Goal: Task Accomplishment & Management: Manage account settings

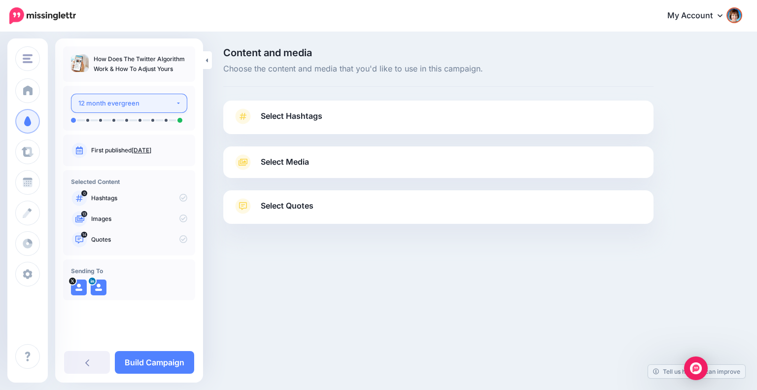
click at [156, 101] on div "12 month evergreen" at bounding box center [126, 103] width 97 height 11
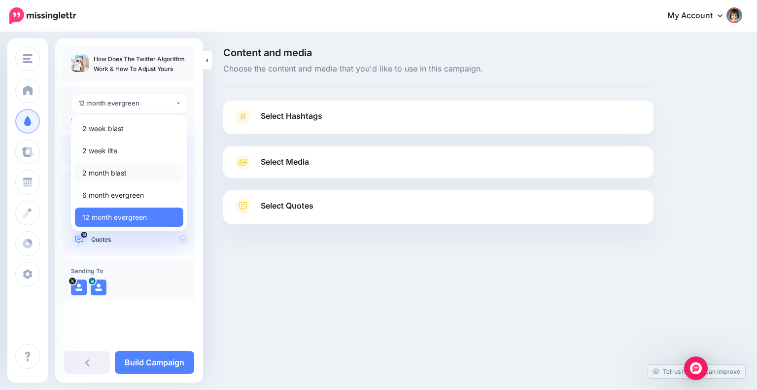
click at [115, 173] on span "2 month blast" at bounding box center [104, 173] width 44 height 12
select select "*****"
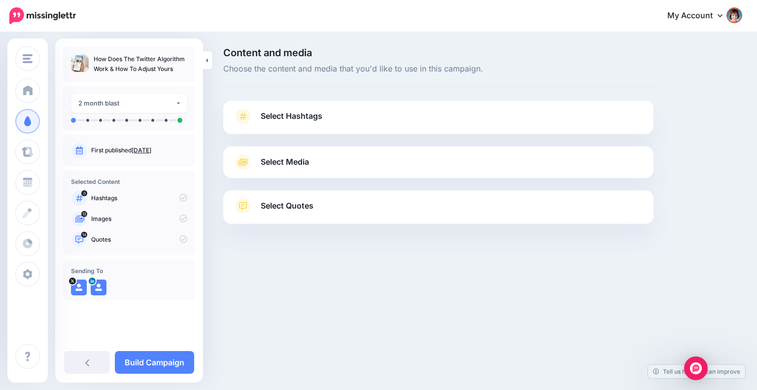
click at [307, 120] on span "Select Hashtags" at bounding box center [292, 115] width 62 height 13
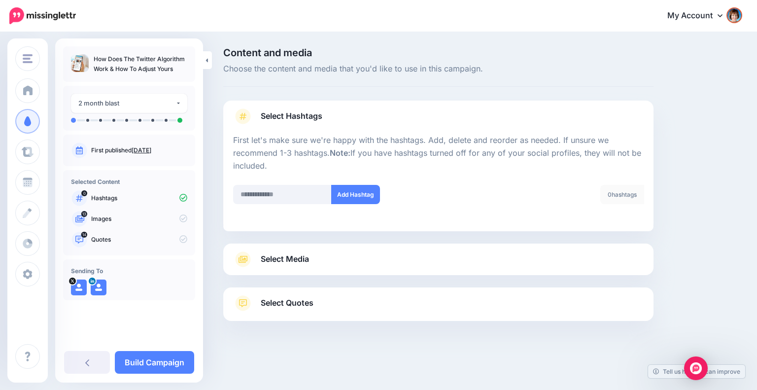
click at [402, 260] on link "Select Media" at bounding box center [438, 259] width 411 height 16
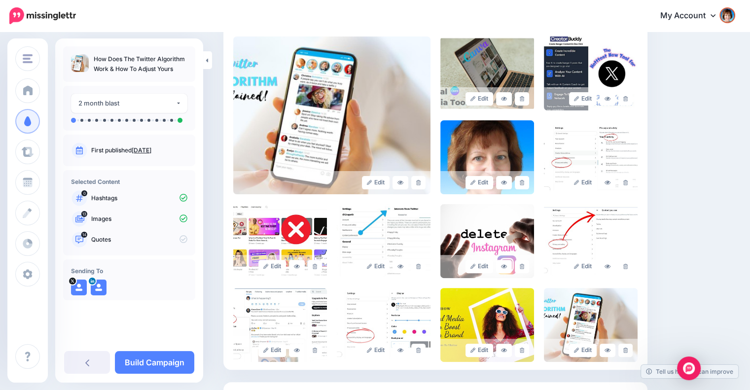
scroll to position [309, 0]
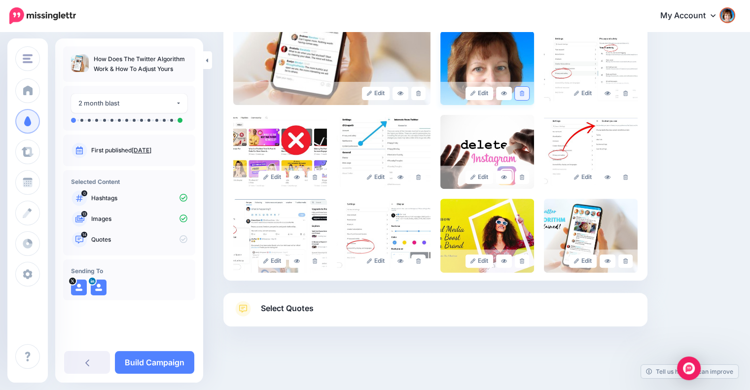
click at [524, 88] on link at bounding box center [521, 93] width 14 height 13
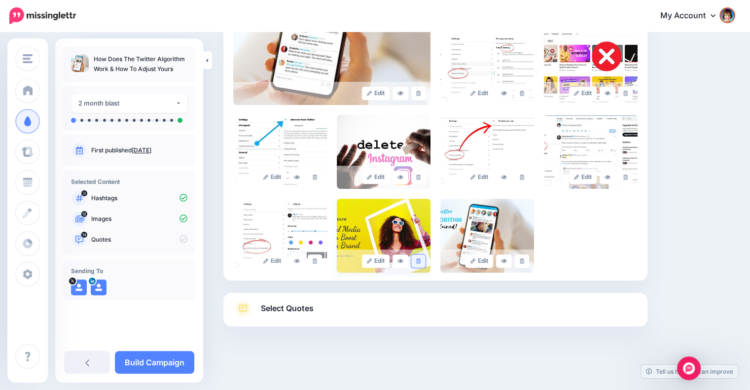
click at [421, 264] on link at bounding box center [418, 260] width 14 height 13
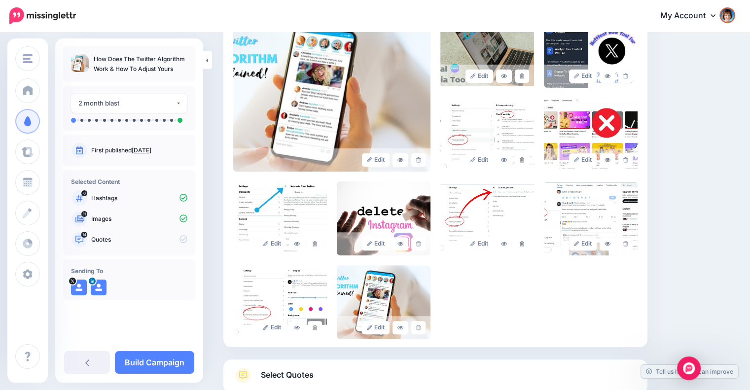
scroll to position [227, 0]
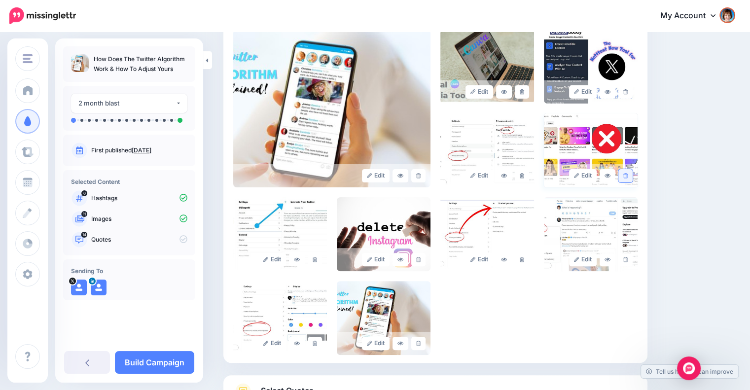
click at [631, 171] on link at bounding box center [625, 175] width 14 height 13
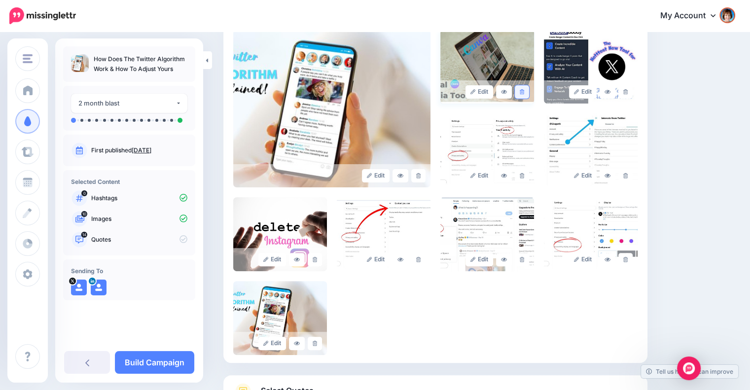
click at [529, 91] on link at bounding box center [521, 91] width 14 height 13
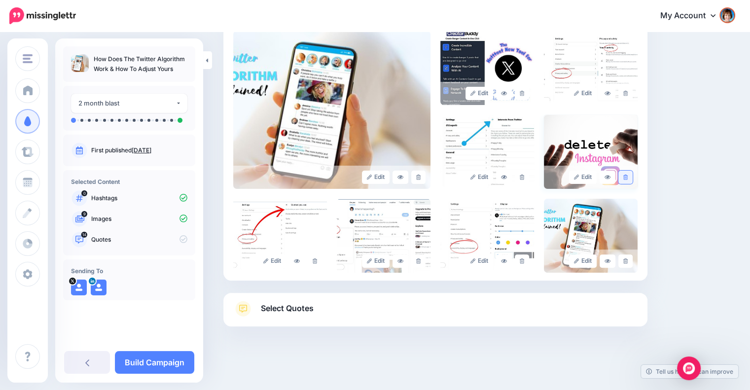
click at [628, 176] on link at bounding box center [625, 177] width 14 height 13
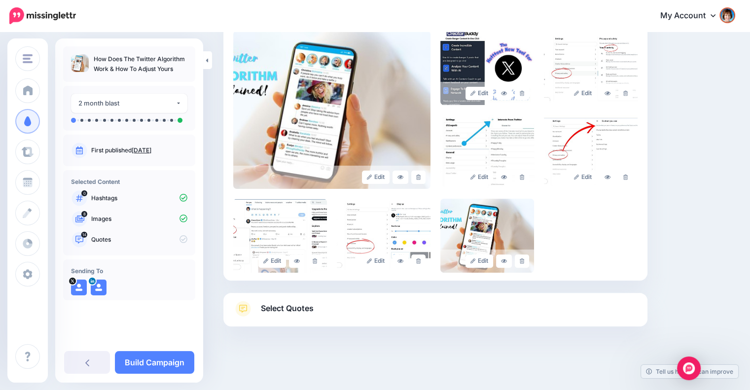
click at [323, 313] on link "Select Quotes" at bounding box center [435, 314] width 404 height 26
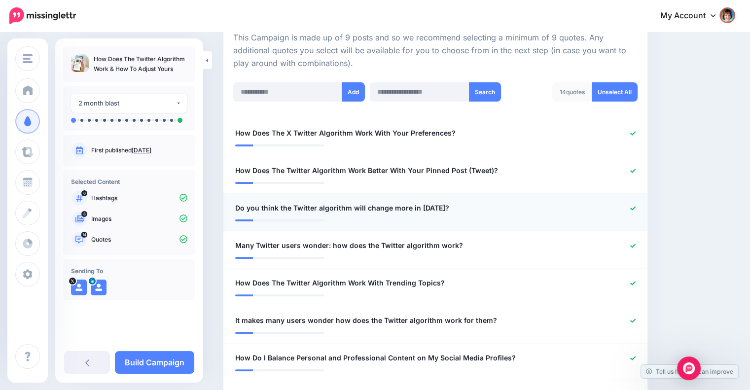
click at [635, 208] on icon at bounding box center [632, 208] width 5 height 5
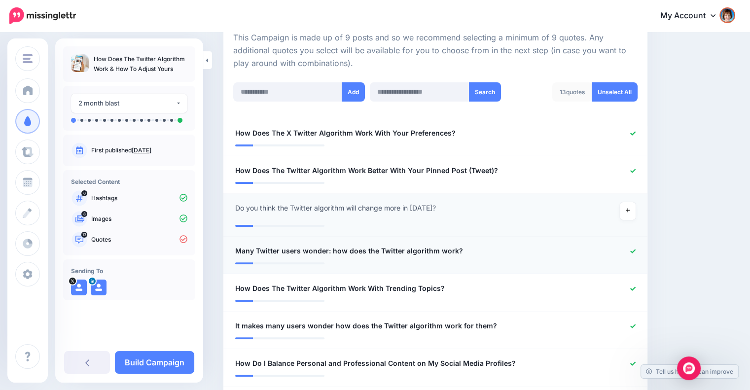
click at [635, 248] on icon at bounding box center [632, 250] width 5 height 5
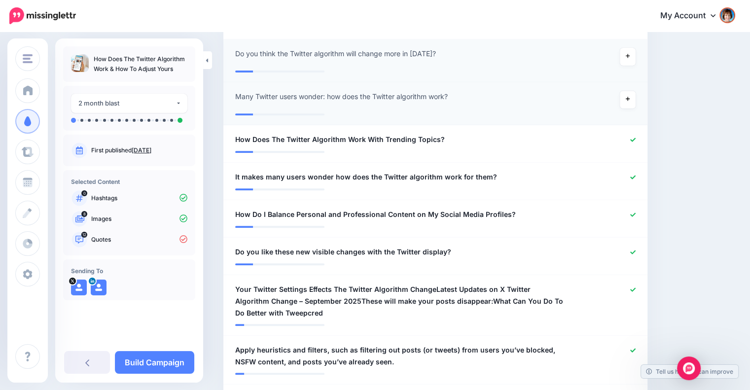
scroll to position [382, 0]
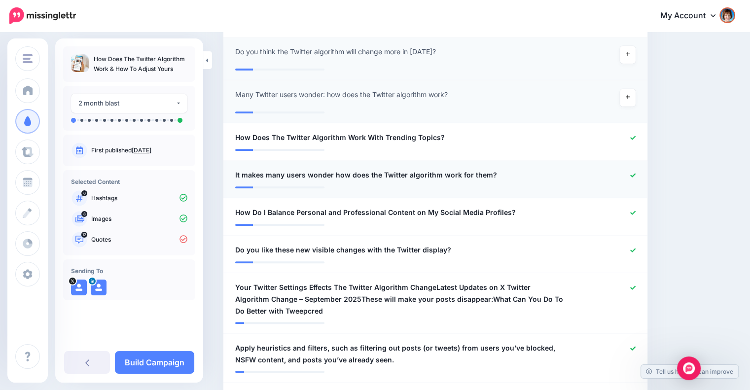
click at [635, 173] on icon at bounding box center [632, 174] width 5 height 5
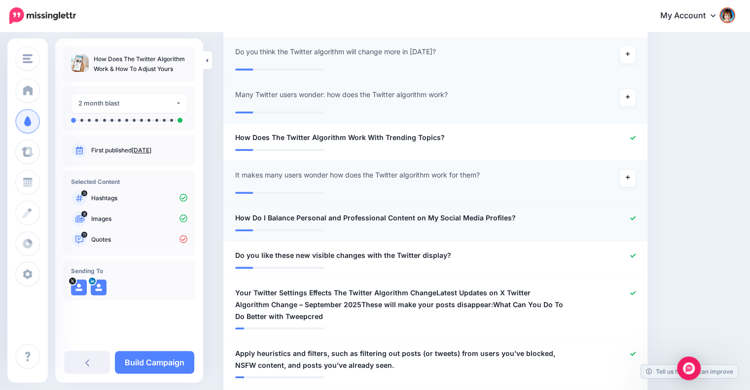
click at [635, 215] on icon at bounding box center [632, 217] width 5 height 5
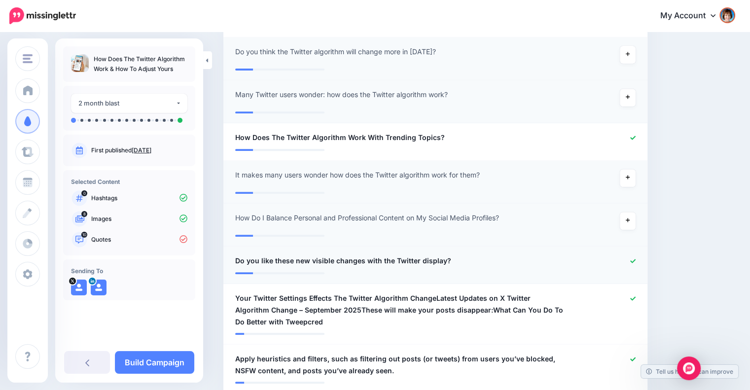
click at [637, 255] on div at bounding box center [608, 261] width 69 height 12
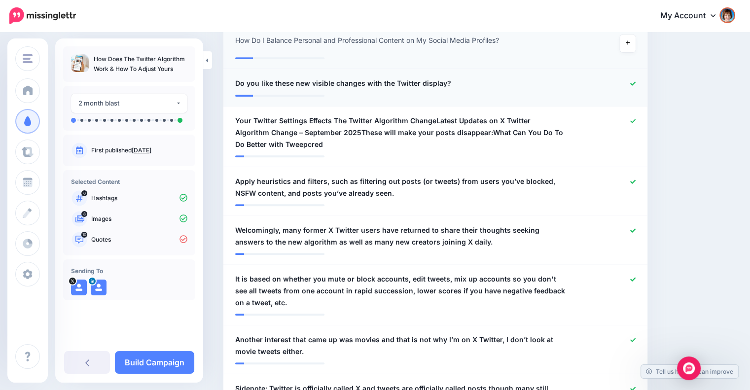
scroll to position [560, 0]
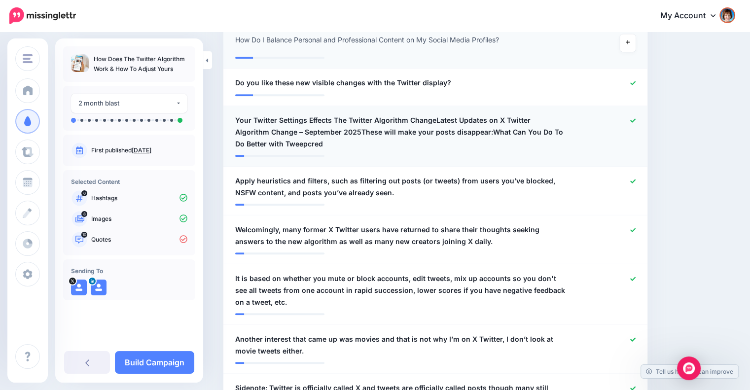
click at [635, 121] on icon at bounding box center [632, 120] width 5 height 5
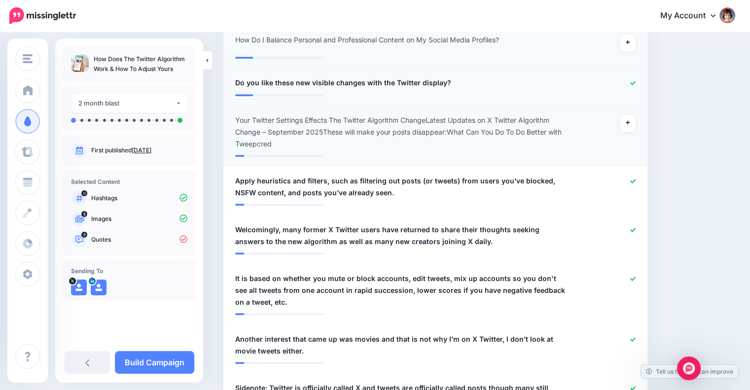
click at [635, 82] on div at bounding box center [608, 83] width 69 height 12
click at [635, 82] on icon at bounding box center [632, 82] width 5 height 5
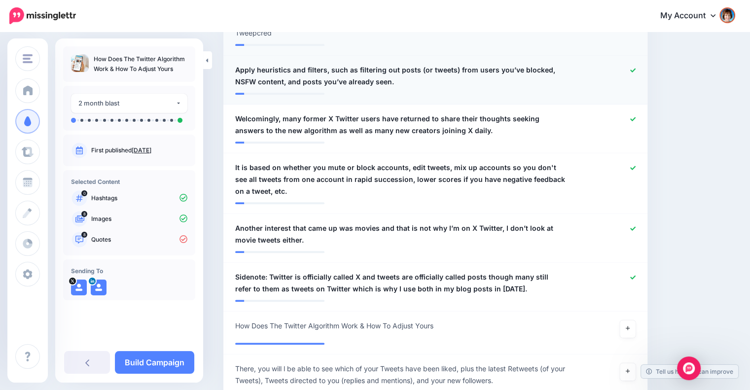
scroll to position [690, 0]
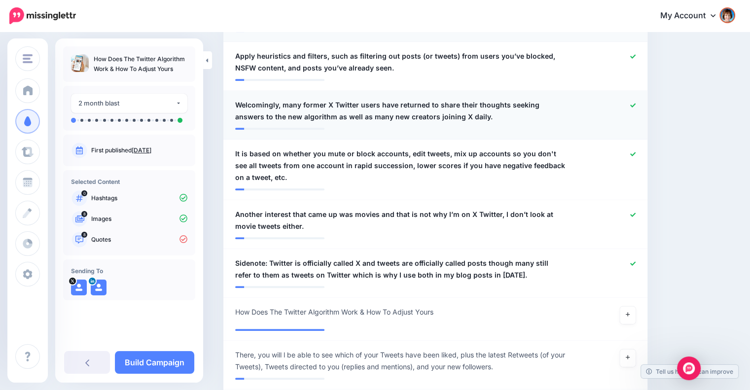
click at [635, 103] on icon at bounding box center [632, 105] width 5 height 5
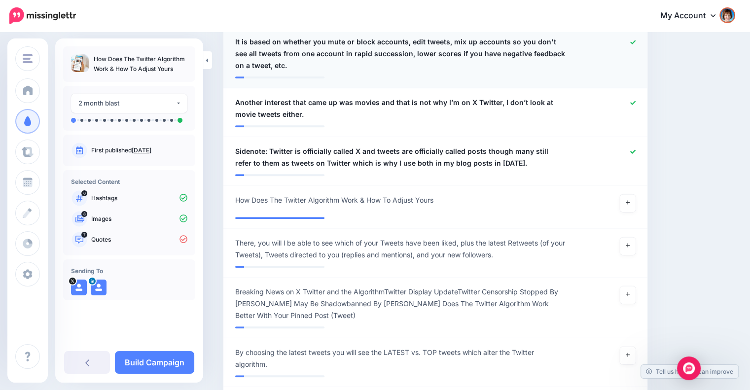
scroll to position [806, 0]
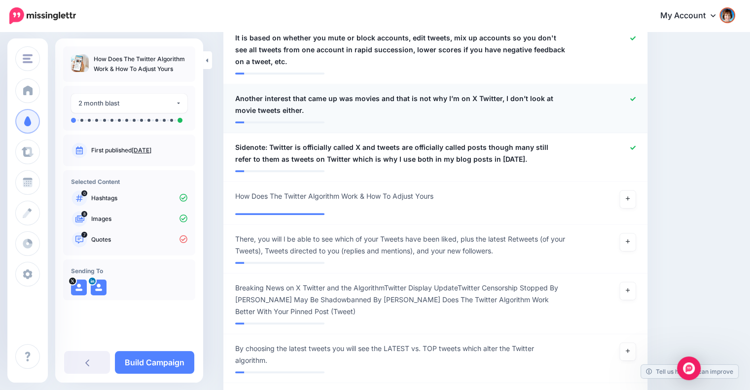
click at [635, 98] on icon at bounding box center [632, 98] width 5 height 5
click at [635, 148] on icon at bounding box center [632, 147] width 5 height 5
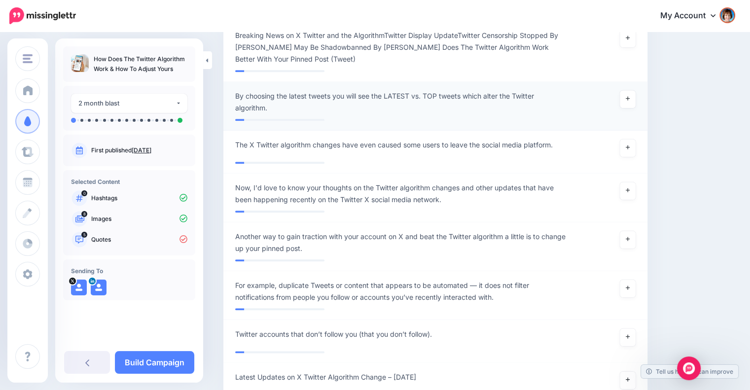
scroll to position [1062, 0]
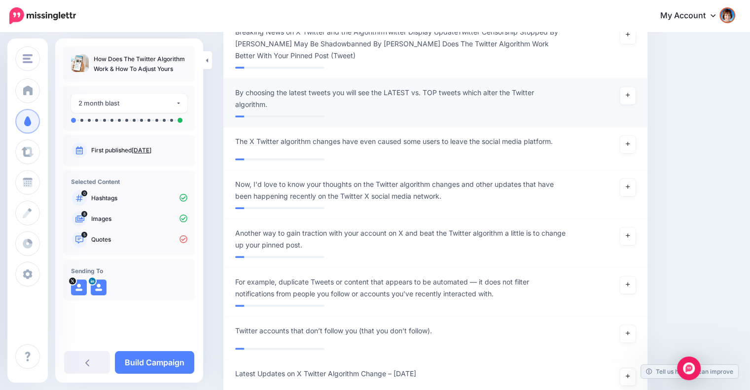
click at [448, 98] on div "**********" at bounding box center [401, 99] width 346 height 24
click at [445, 90] on span "By choosing the latest tweets you will see the LATEST vs. TOP tweets which alte…" at bounding box center [400, 99] width 331 height 24
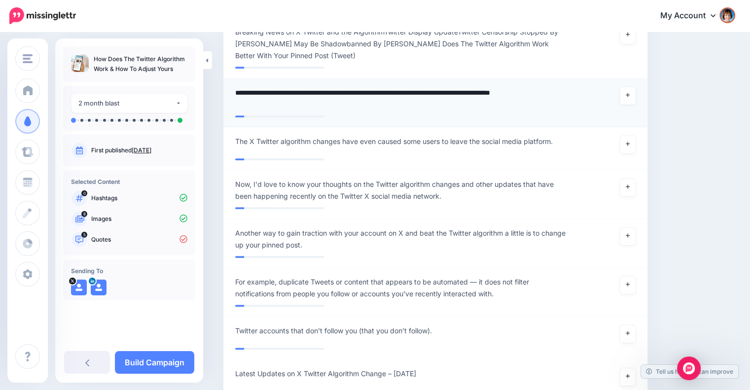
click at [387, 89] on textarea "**********" at bounding box center [403, 99] width 336 height 24
click at [431, 91] on textarea "**********" at bounding box center [403, 99] width 336 height 24
click at [536, 94] on textarea "**********" at bounding box center [403, 99] width 336 height 24
type textarea "**********"
click at [541, 106] on textarea "**********" at bounding box center [403, 99] width 336 height 24
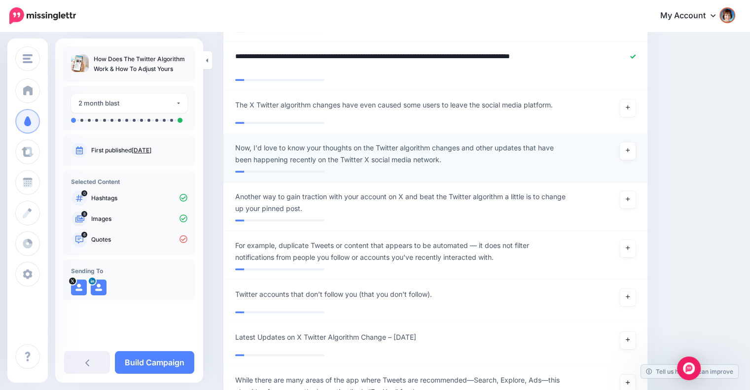
scroll to position [1133, 0]
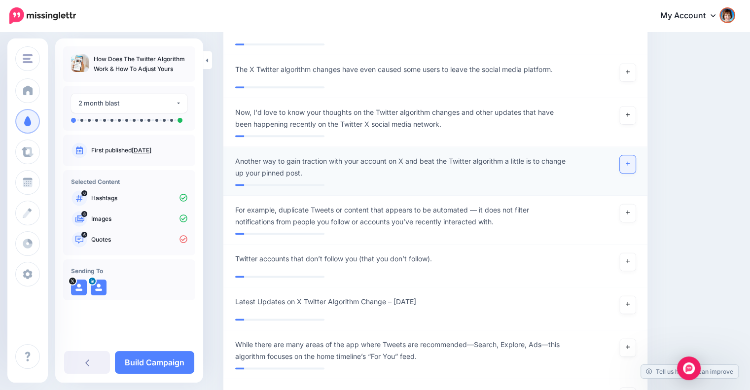
click at [628, 161] on link at bounding box center [627, 164] width 16 height 18
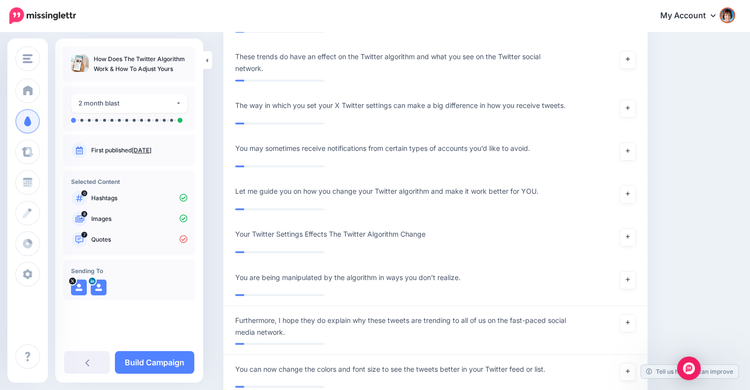
scroll to position [1611, 0]
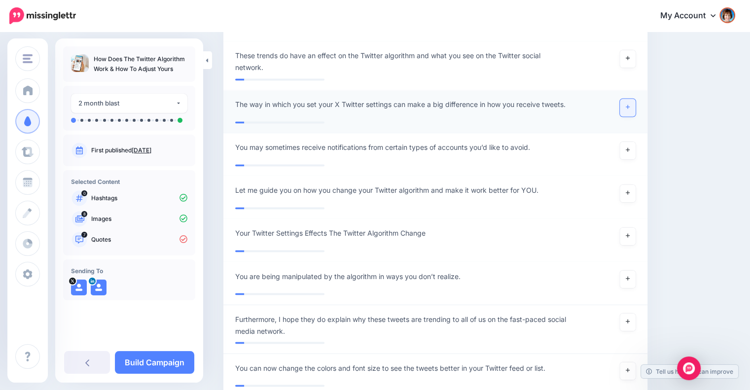
click at [629, 104] on icon at bounding box center [627, 106] width 4 height 5
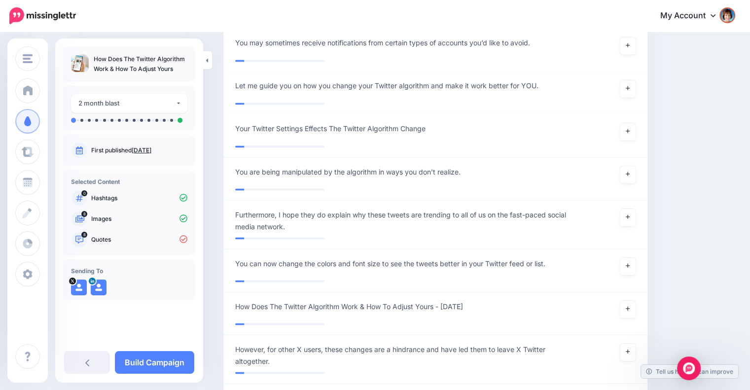
scroll to position [1723, 0]
click at [629, 86] on icon at bounding box center [627, 87] width 4 height 4
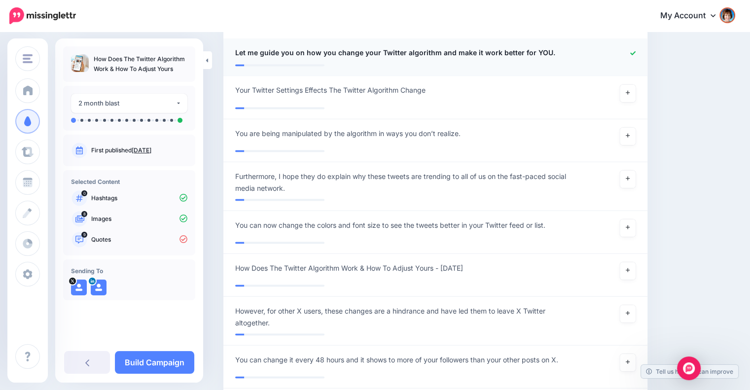
scroll to position [1757, 0]
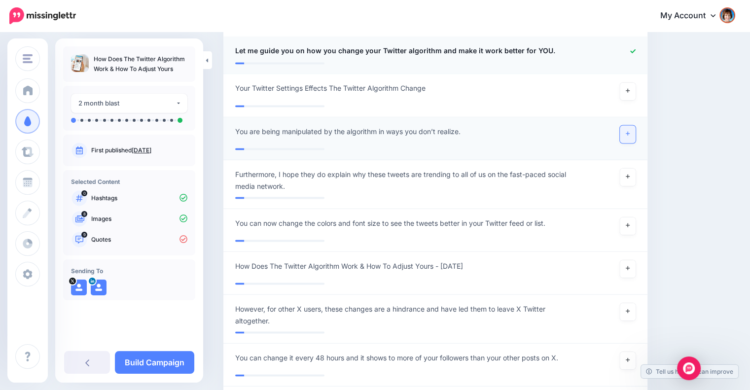
click at [629, 132] on icon at bounding box center [627, 134] width 4 height 4
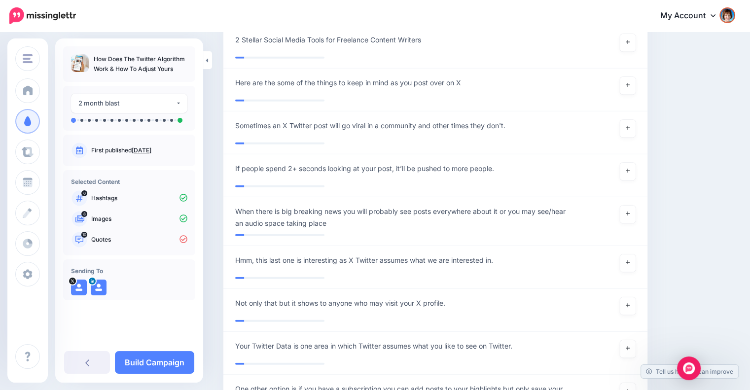
scroll to position [2693, 0]
click at [510, 84] on div "**********" at bounding box center [401, 85] width 346 height 18
click at [485, 78] on div "**********" at bounding box center [401, 85] width 346 height 18
click at [454, 81] on span "Here are the some of the things to keep in mind as you post over on X" at bounding box center [348, 82] width 226 height 12
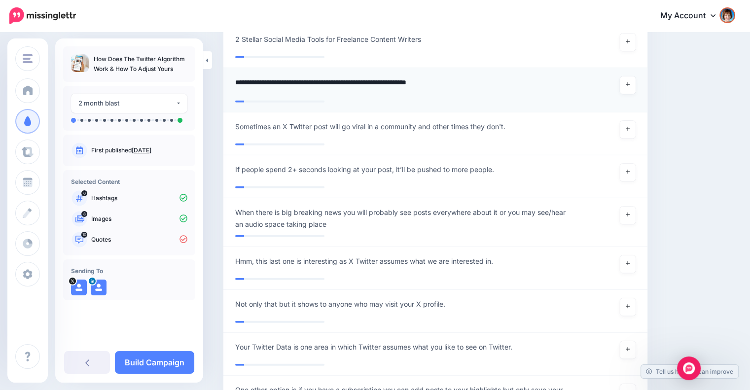
click at [486, 81] on textarea "**********" at bounding box center [403, 85] width 336 height 19
type textarea "**********"
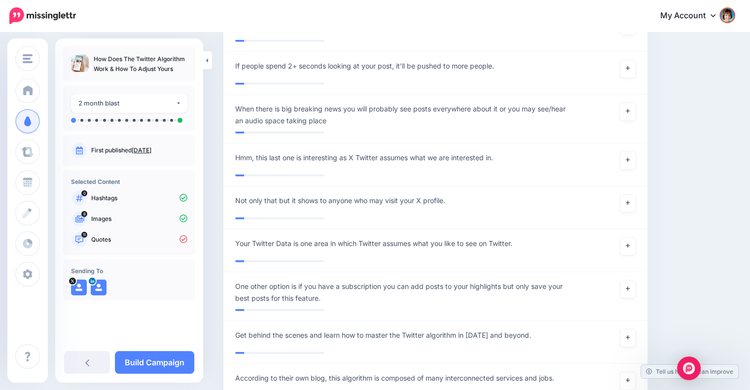
scroll to position [2797, 0]
click at [633, 110] on link at bounding box center [627, 112] width 16 height 18
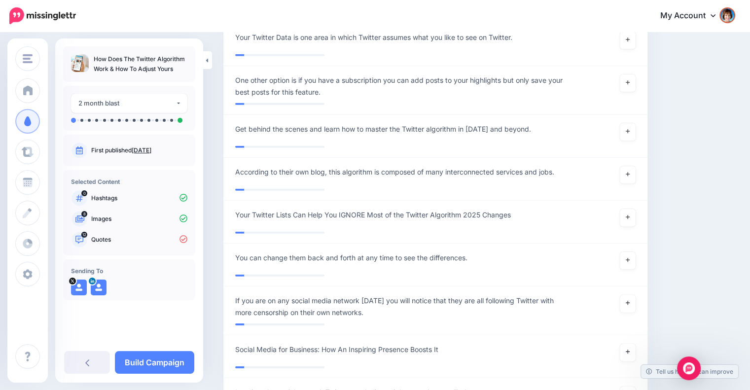
scroll to position [2998, 0]
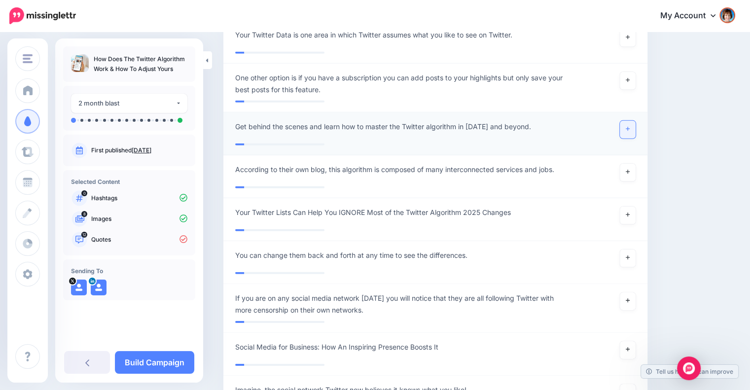
click at [629, 126] on icon at bounding box center [627, 128] width 4 height 5
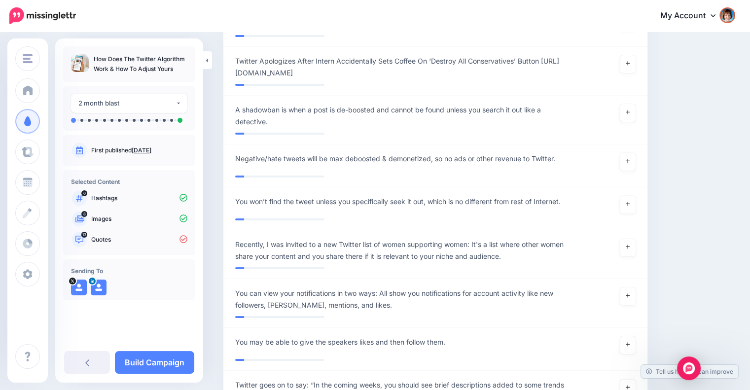
scroll to position [3842, 0]
click at [629, 159] on icon at bounding box center [627, 161] width 4 height 4
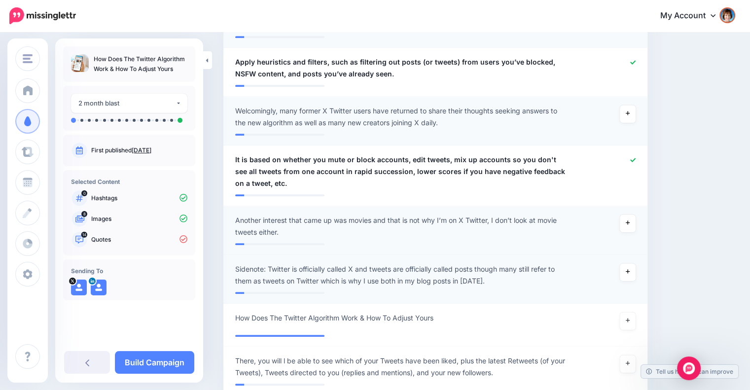
scroll to position [0, 0]
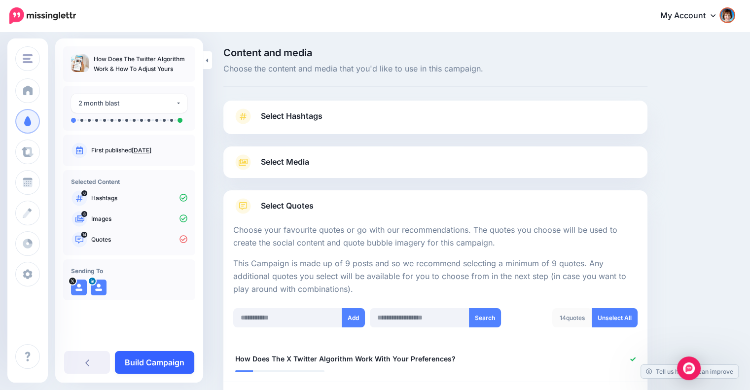
click at [170, 361] on link "Build Campaign" at bounding box center [154, 362] width 79 height 23
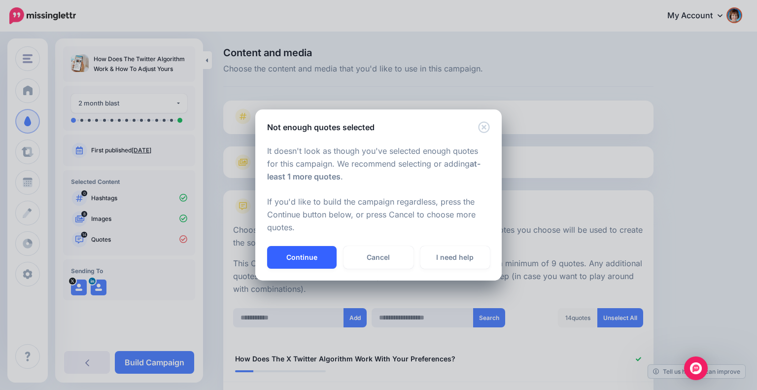
click at [324, 259] on button "Continue" at bounding box center [301, 257] width 69 height 23
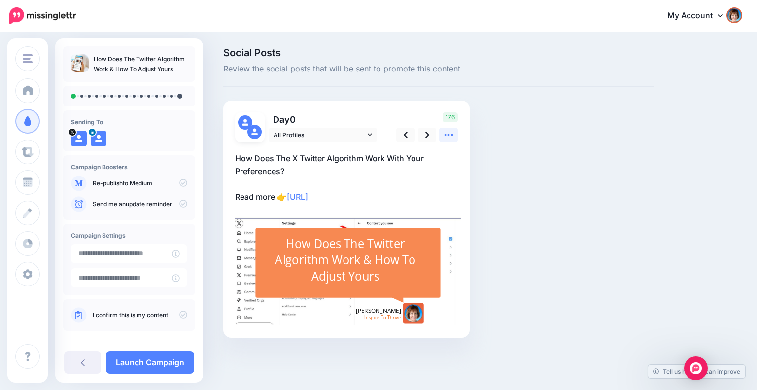
click at [444, 130] on icon at bounding box center [449, 135] width 10 height 10
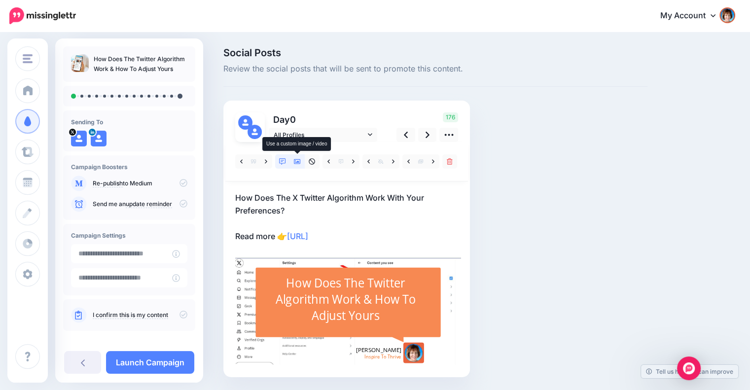
click at [295, 162] on icon at bounding box center [297, 161] width 7 height 7
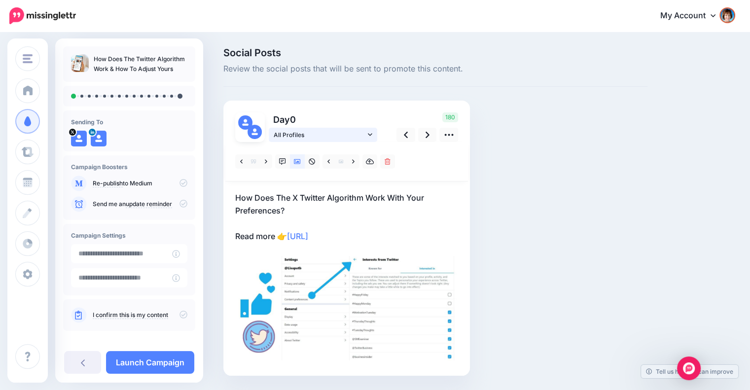
click at [372, 130] on link "All Profiles" at bounding box center [323, 135] width 108 height 14
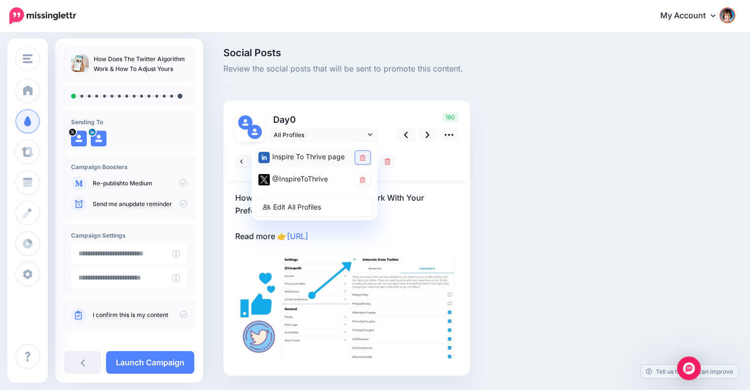
click at [365, 154] on link at bounding box center [362, 157] width 15 height 13
click at [420, 136] on link at bounding box center [427, 135] width 19 height 14
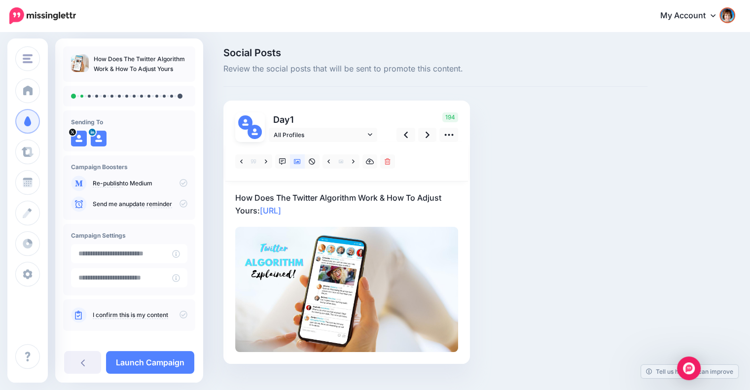
click at [396, 209] on p "How Does The Twitter Algorithm Work & How To Adjust Yours: https://lttr.ai/AiyRf" at bounding box center [346, 204] width 223 height 26
drag, startPoint x: 256, startPoint y: 210, endPoint x: 268, endPoint y: 197, distance: 18.2
click at [257, 210] on textarea "**********" at bounding box center [346, 204] width 223 height 26
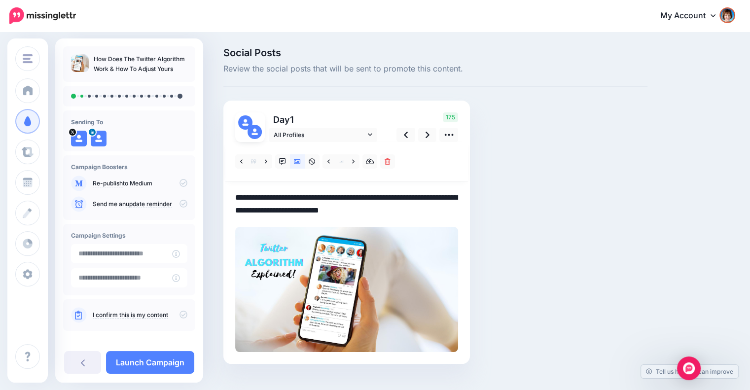
click at [304, 208] on textarea "**********" at bounding box center [346, 204] width 223 height 26
click at [423, 134] on link at bounding box center [427, 135] width 19 height 14
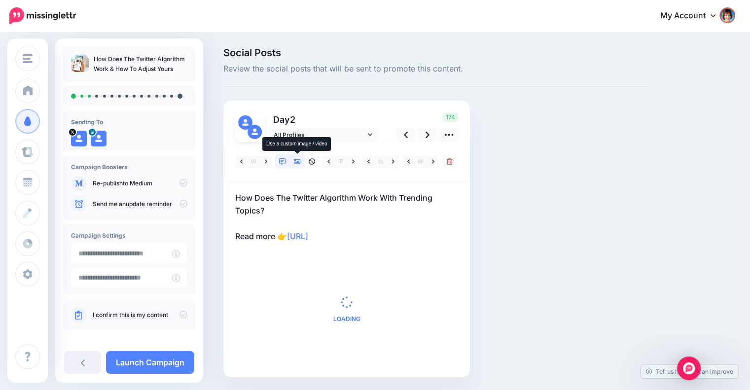
click at [297, 160] on icon at bounding box center [297, 161] width 7 height 7
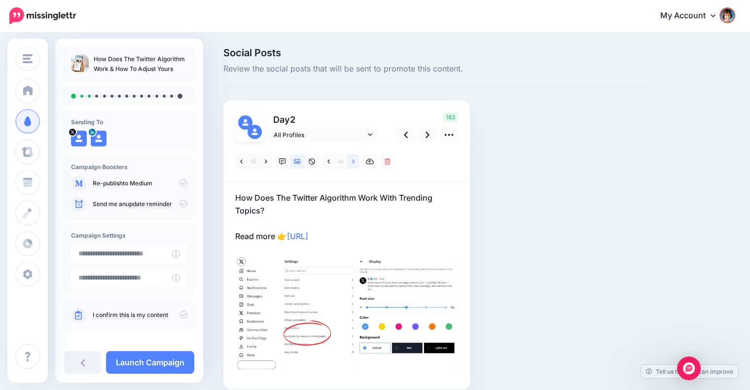
click at [352, 163] on icon at bounding box center [353, 161] width 2 height 7
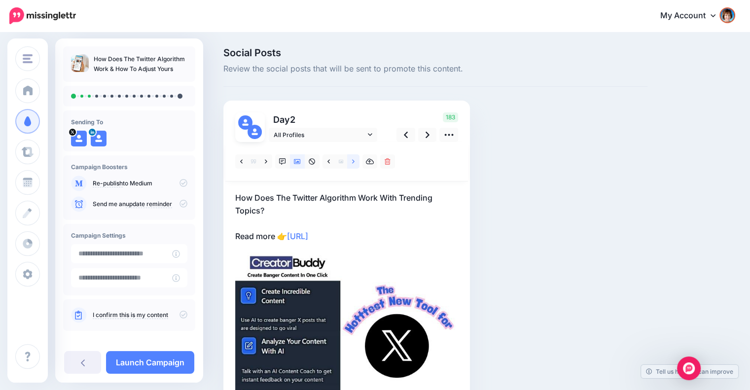
click at [352, 161] on icon at bounding box center [353, 161] width 2 height 7
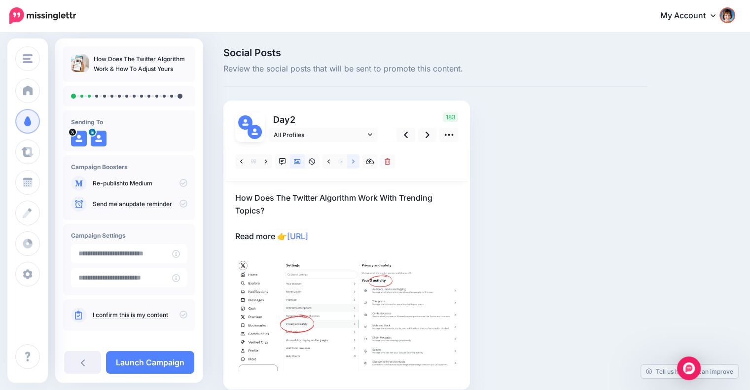
click at [352, 161] on icon at bounding box center [353, 161] width 2 height 7
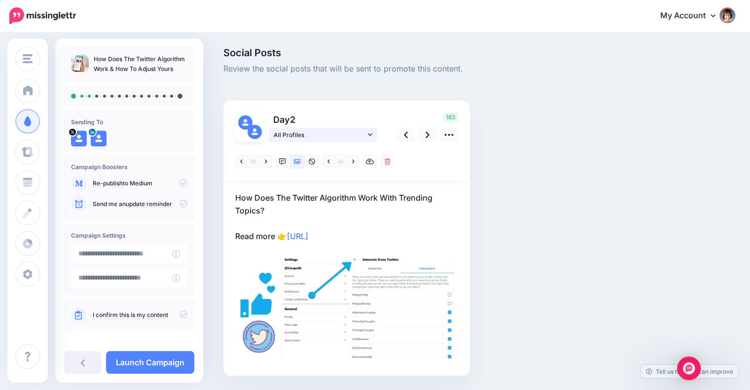
click at [369, 135] on icon at bounding box center [370, 134] width 4 height 7
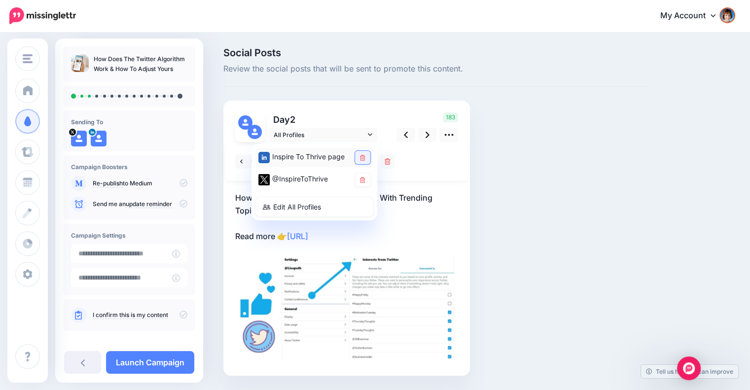
click at [362, 159] on icon at bounding box center [362, 158] width 5 height 6
click at [427, 135] on icon at bounding box center [427, 135] width 4 height 10
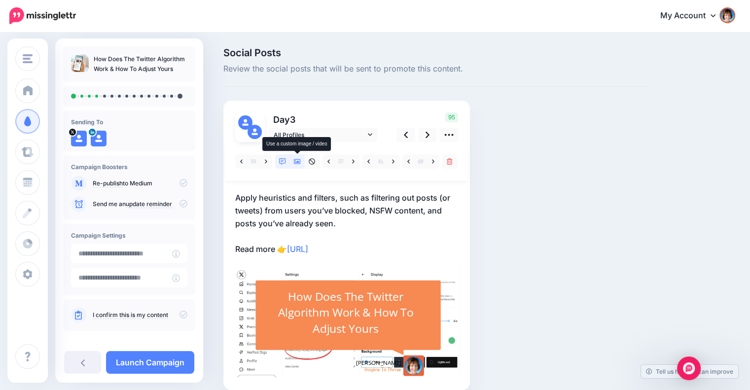
click at [297, 159] on icon at bounding box center [297, 161] width 7 height 7
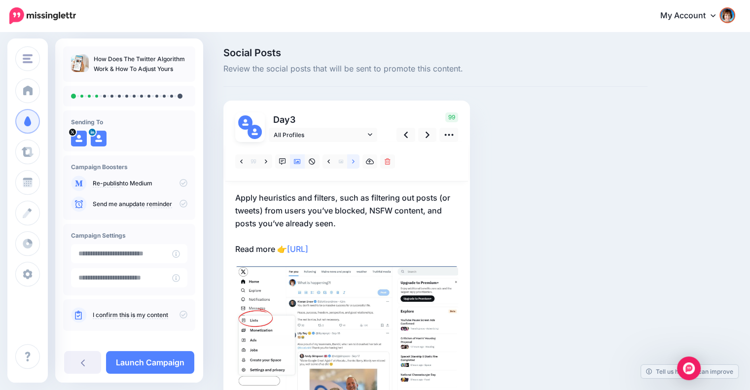
click at [349, 161] on link at bounding box center [353, 161] width 12 height 14
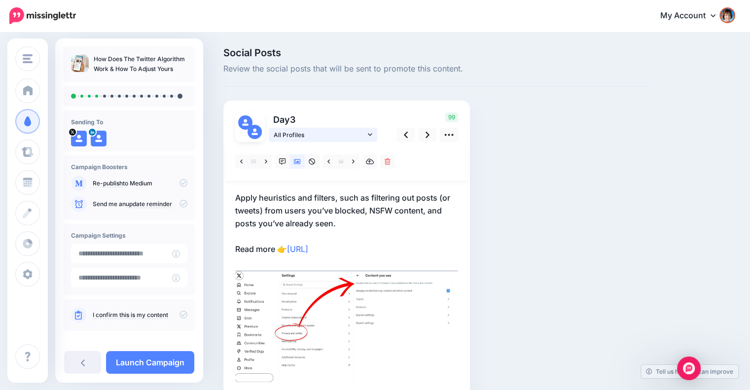
click at [371, 139] on link "All Profiles" at bounding box center [323, 135] width 108 height 14
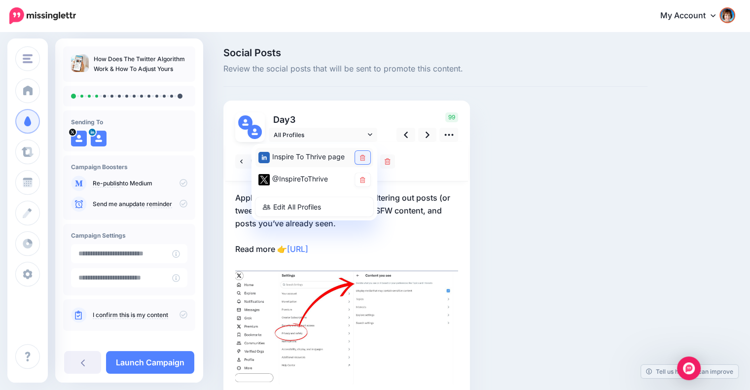
click at [365, 154] on link at bounding box center [362, 157] width 15 height 13
click at [426, 135] on icon at bounding box center [427, 135] width 4 height 10
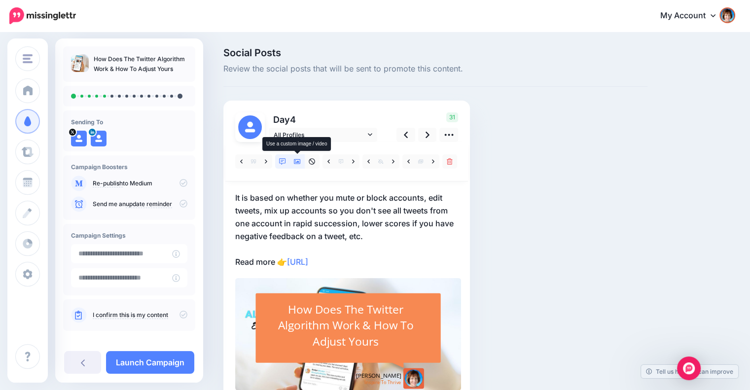
click at [299, 161] on icon at bounding box center [297, 161] width 7 height 7
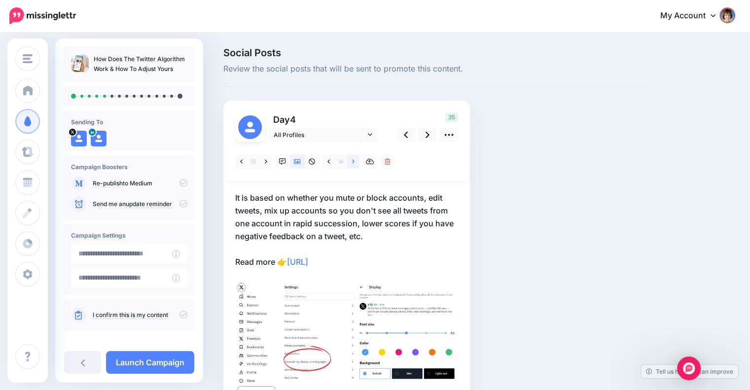
click at [349, 163] on link at bounding box center [353, 161] width 12 height 14
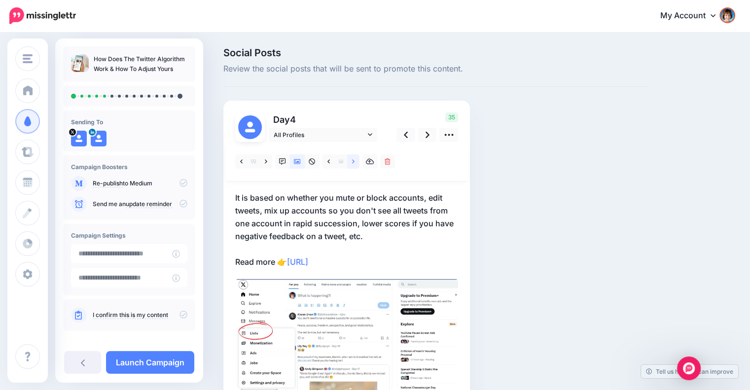
click at [351, 161] on link at bounding box center [353, 161] width 12 height 14
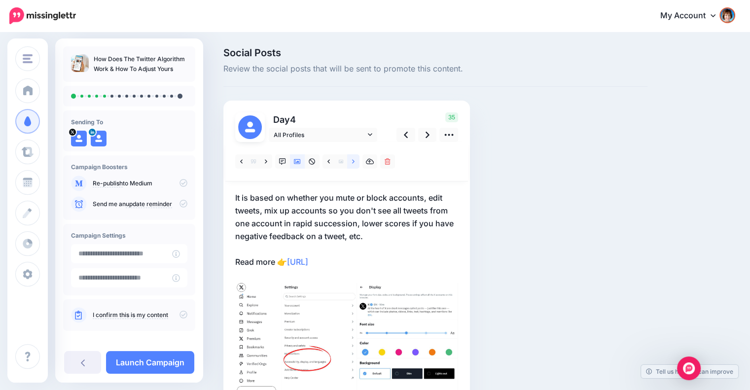
click at [351, 161] on link at bounding box center [353, 161] width 12 height 14
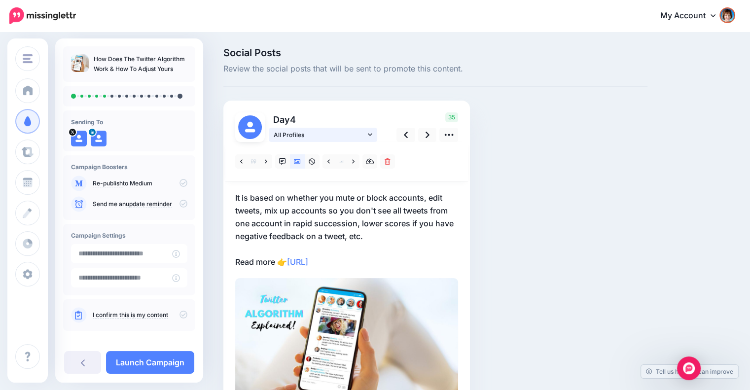
click at [366, 132] on link "All Profiles" at bounding box center [323, 135] width 108 height 14
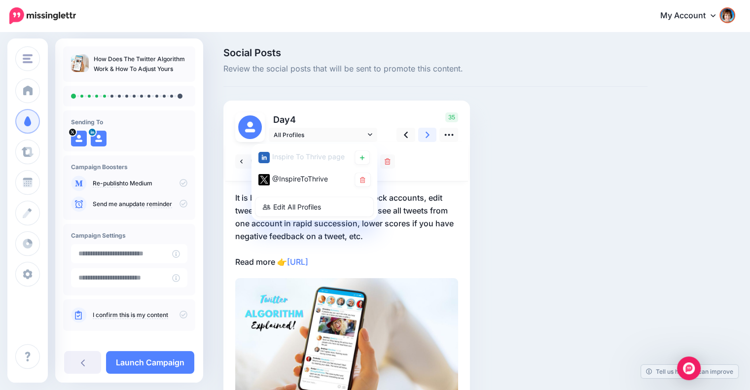
click at [423, 136] on link at bounding box center [427, 135] width 19 height 14
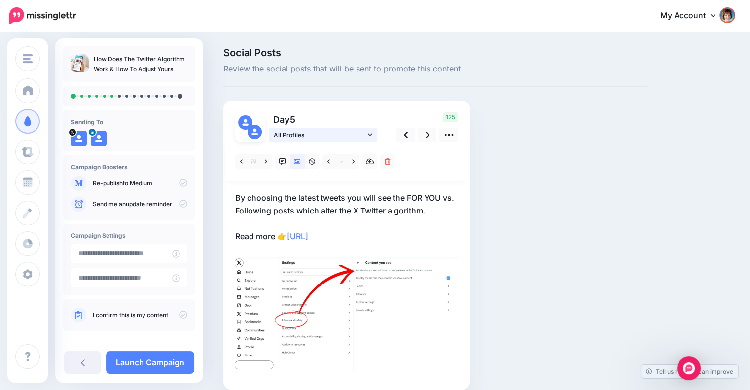
click at [360, 135] on span "All Profiles" at bounding box center [320, 135] width 92 height 10
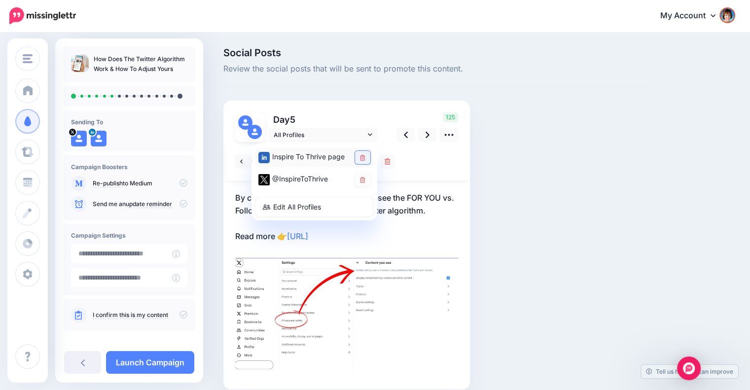
click at [363, 157] on icon at bounding box center [362, 158] width 5 height 6
click at [407, 223] on p "By choosing the latest tweets you will see the FOR YOU vs. Following posts whic…" at bounding box center [346, 216] width 223 height 51
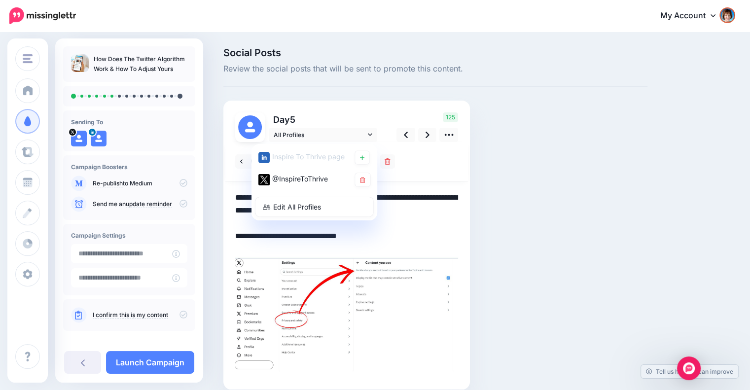
click at [405, 228] on textarea "**********" at bounding box center [346, 216] width 223 height 51
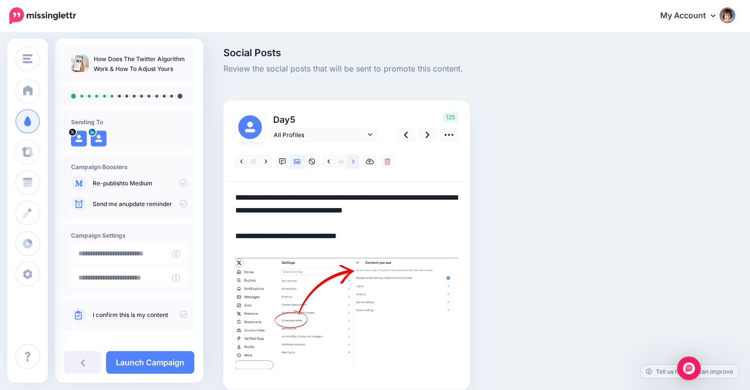
click at [353, 160] on icon at bounding box center [353, 161] width 2 height 4
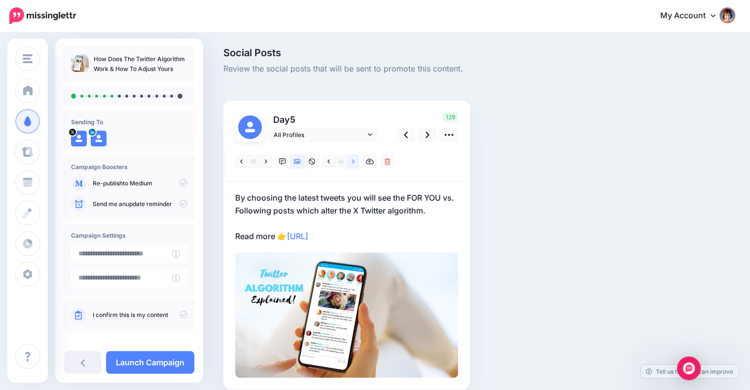
click at [349, 163] on link at bounding box center [353, 161] width 12 height 14
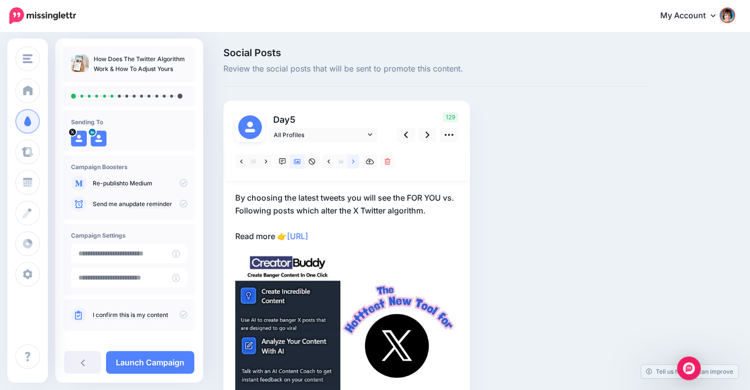
click at [349, 163] on link at bounding box center [353, 161] width 12 height 14
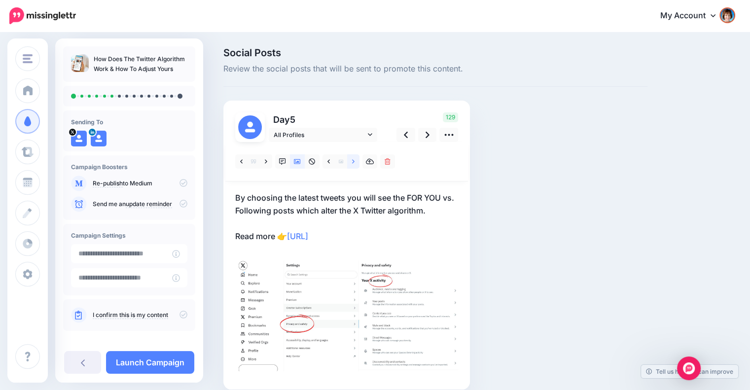
click at [349, 163] on link at bounding box center [353, 161] width 12 height 14
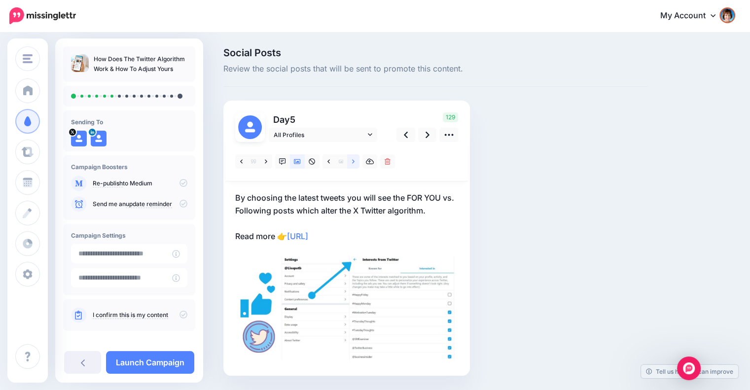
click at [349, 163] on link at bounding box center [353, 161] width 12 height 14
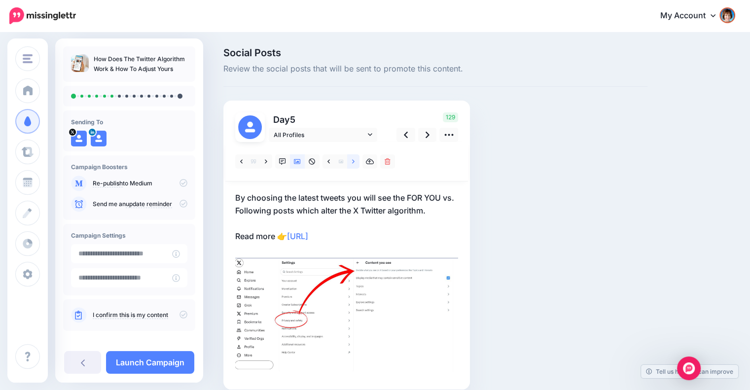
click at [349, 163] on link at bounding box center [353, 161] width 12 height 14
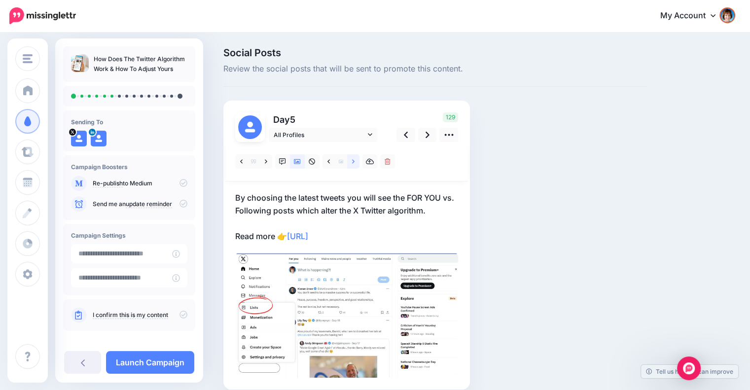
click at [349, 163] on link at bounding box center [353, 161] width 12 height 14
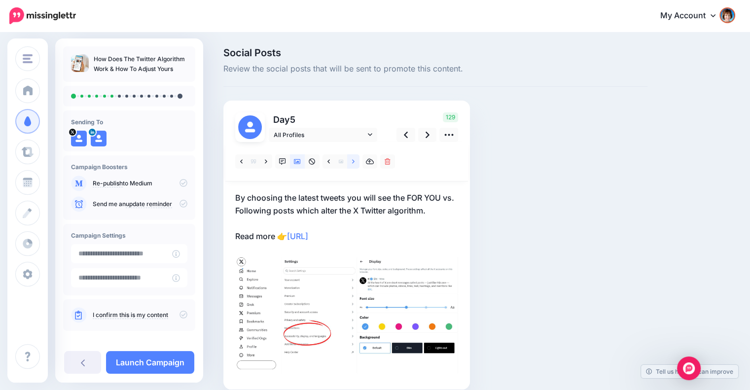
click at [349, 163] on link at bounding box center [353, 161] width 12 height 14
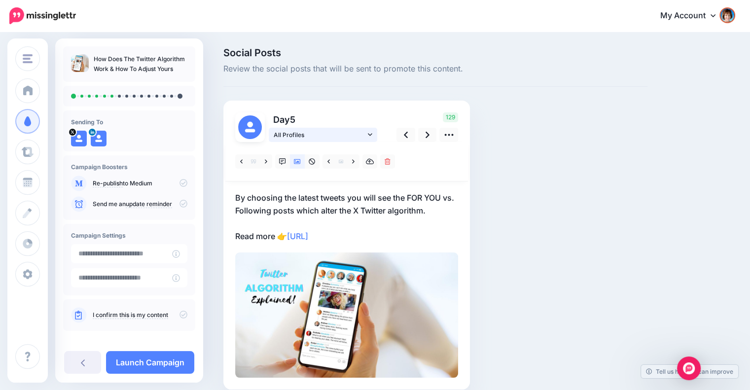
click at [373, 134] on link "All Profiles" at bounding box center [323, 135] width 108 height 14
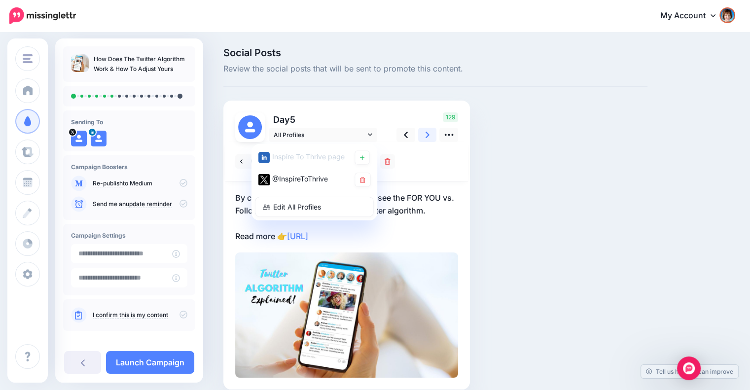
click at [422, 137] on link at bounding box center [427, 135] width 19 height 14
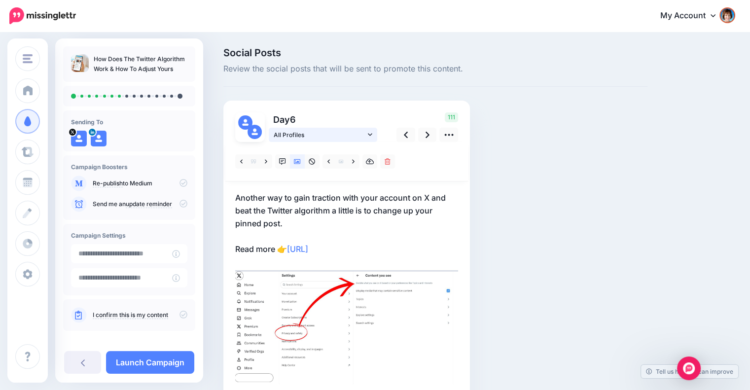
click at [365, 133] on span "All Profiles" at bounding box center [320, 135] width 92 height 10
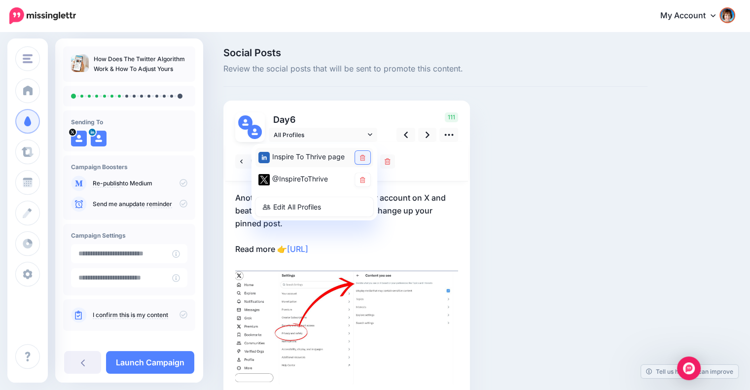
click at [365, 155] on link at bounding box center [362, 157] width 15 height 13
click at [395, 233] on p "Another way to gain traction with your account on X and beat the Twitter algori…" at bounding box center [346, 223] width 223 height 64
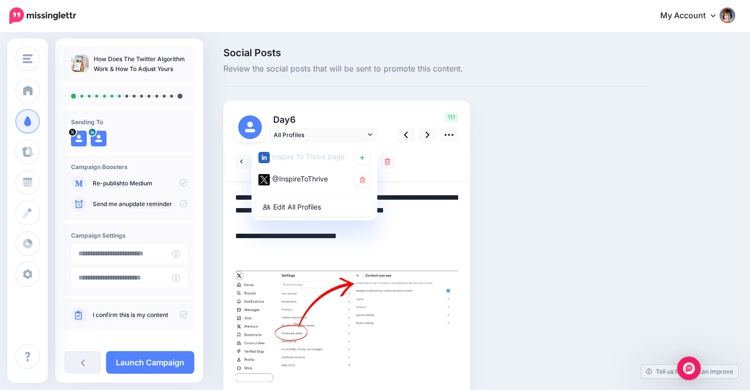
click at [398, 229] on textarea "**********" at bounding box center [346, 223] width 223 height 64
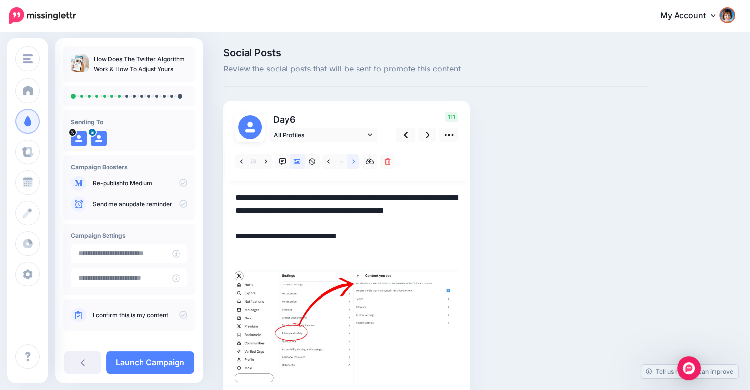
click at [349, 161] on link at bounding box center [353, 161] width 12 height 14
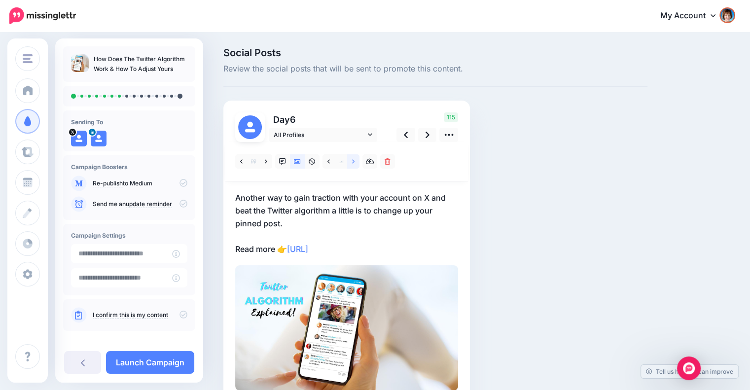
click at [352, 161] on icon at bounding box center [353, 161] width 2 height 7
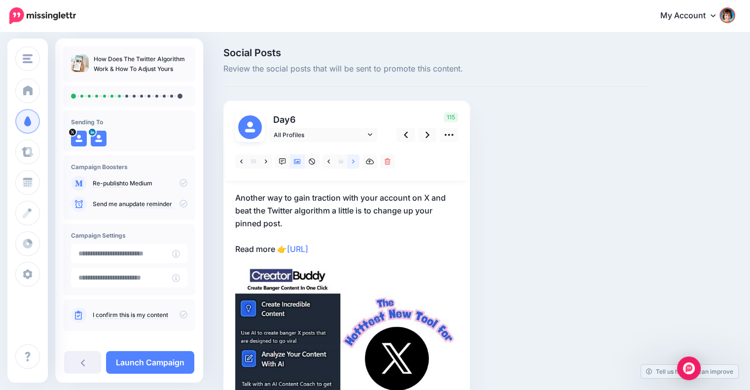
click at [352, 161] on icon at bounding box center [353, 161] width 2 height 7
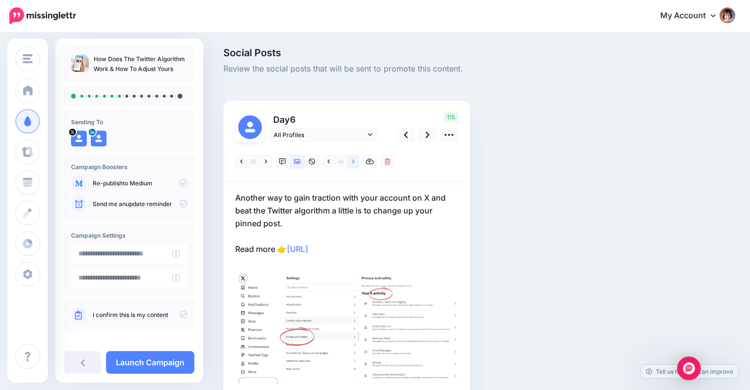
click at [352, 161] on icon at bounding box center [353, 161] width 2 height 7
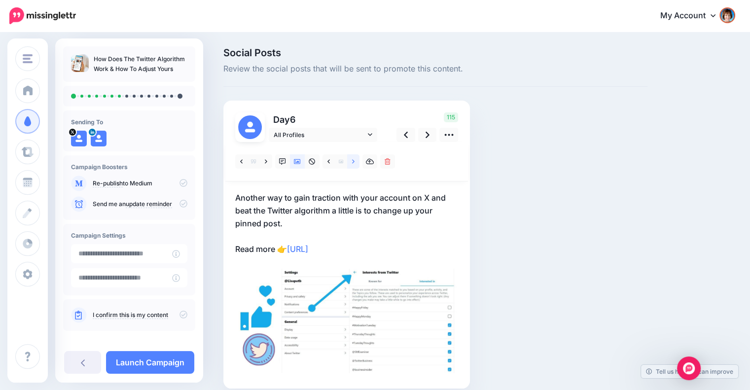
click at [352, 161] on icon at bounding box center [353, 161] width 2 height 7
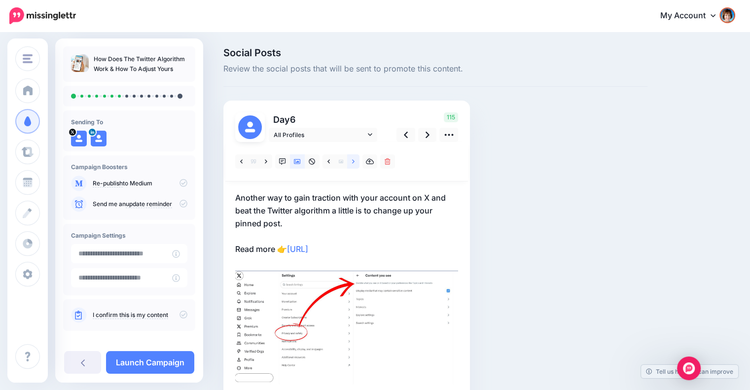
click at [352, 161] on icon at bounding box center [353, 161] width 2 height 7
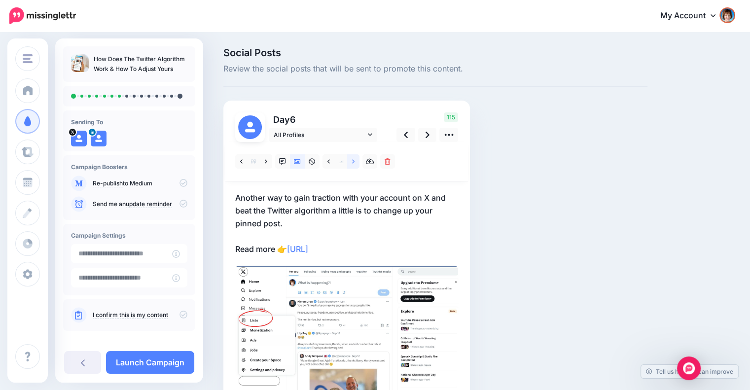
click at [352, 161] on icon at bounding box center [353, 161] width 2 height 7
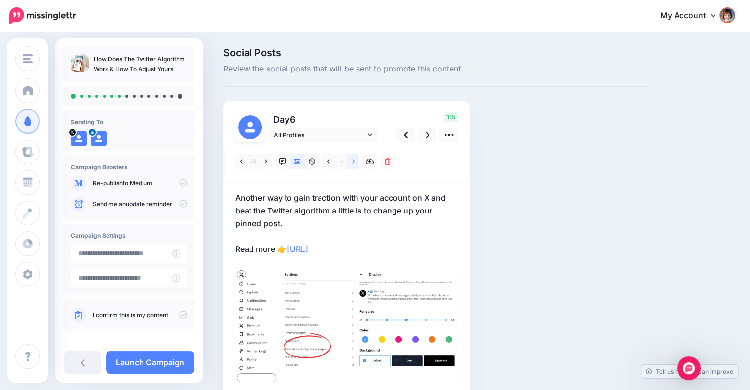
click at [352, 161] on icon at bounding box center [353, 161] width 2 height 7
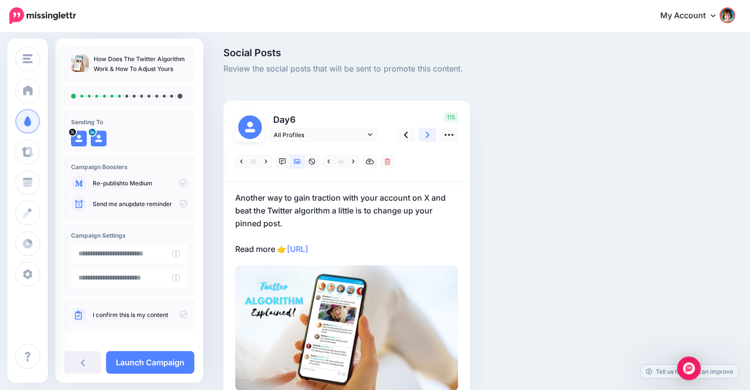
click at [418, 137] on link at bounding box center [427, 135] width 19 height 14
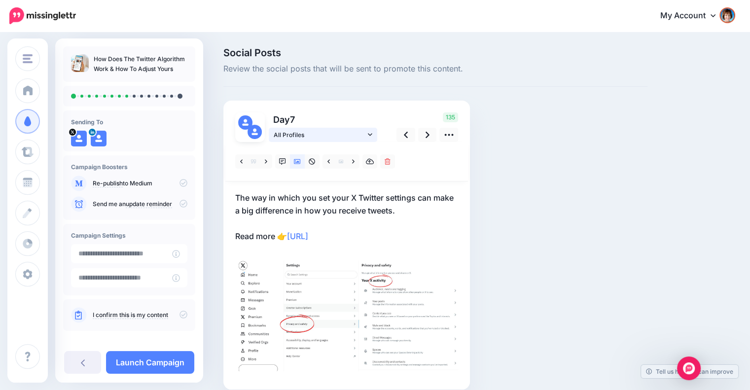
click at [366, 132] on link "All Profiles" at bounding box center [323, 135] width 108 height 14
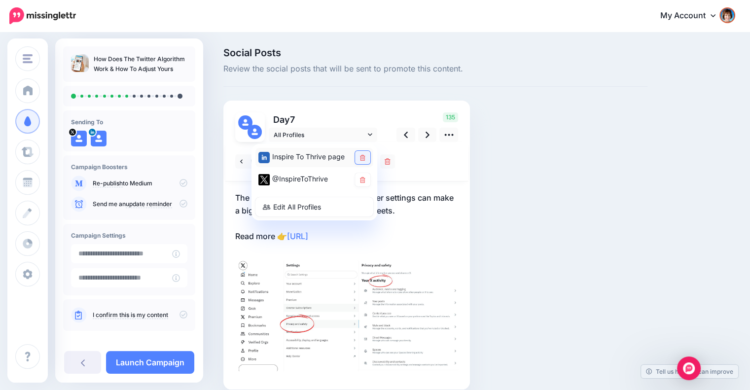
click at [361, 155] on icon at bounding box center [362, 158] width 5 height 6
click at [420, 213] on p "The way in which you set your X Twitter settings can make a big difference in h…" at bounding box center [346, 216] width 223 height 51
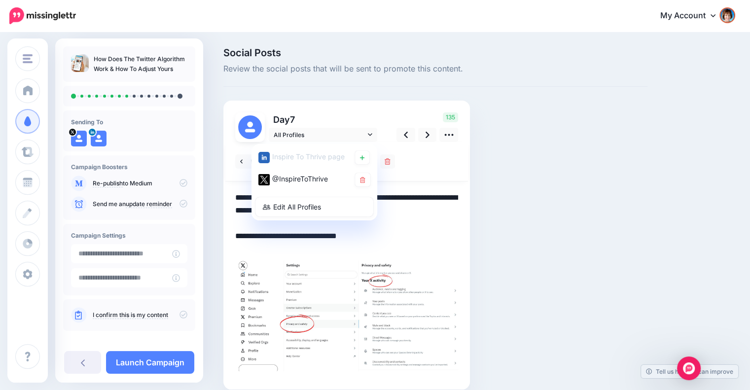
click at [419, 214] on textarea "**********" at bounding box center [346, 216] width 223 height 51
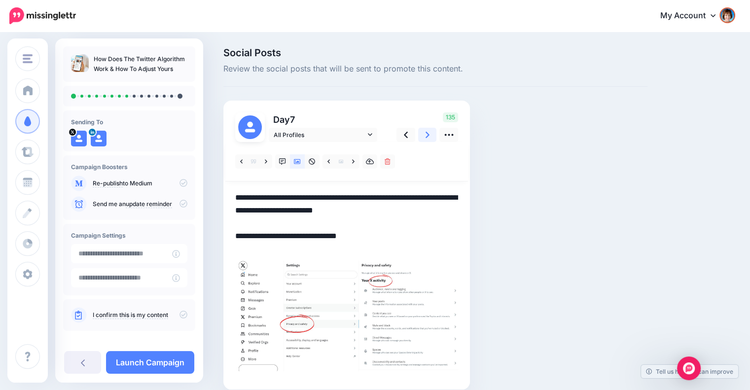
click at [425, 135] on icon at bounding box center [427, 135] width 4 height 10
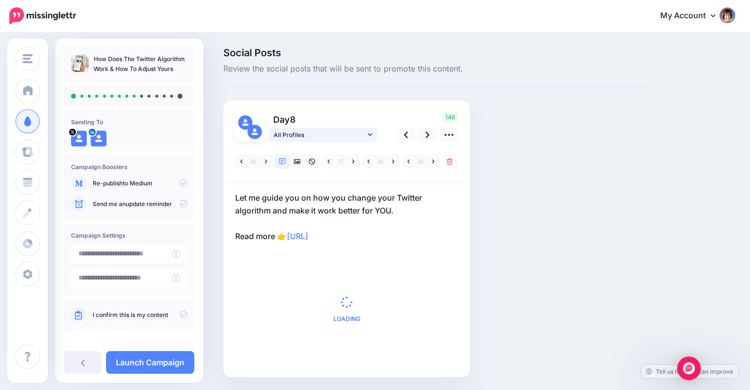
click at [365, 132] on span "All Profiles" at bounding box center [320, 135] width 92 height 10
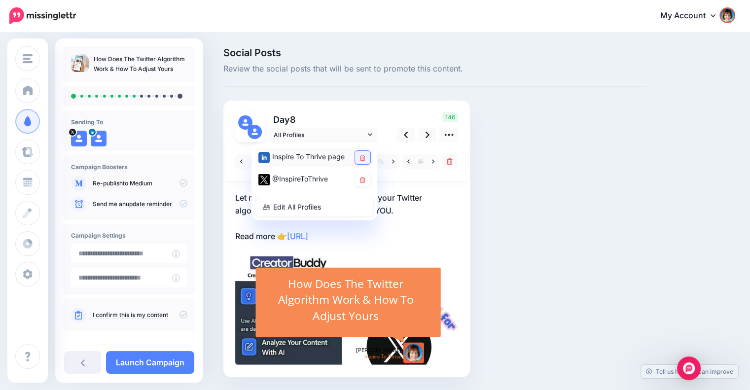
click at [358, 155] on link at bounding box center [362, 157] width 15 height 13
click at [440, 193] on p "Let me guide you on how you change your Twitter algorithm and make it work bett…" at bounding box center [346, 216] width 223 height 51
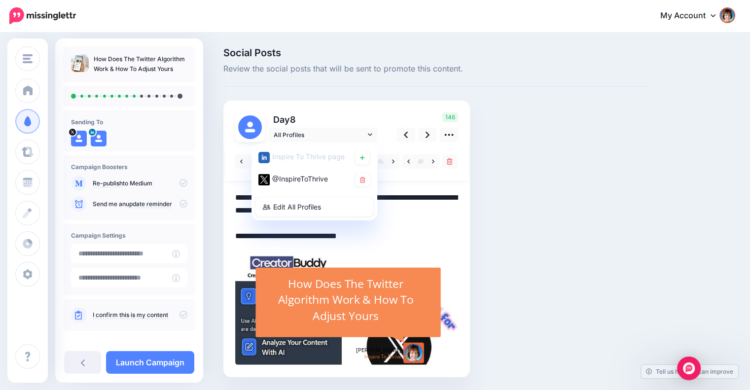
click at [536, 195] on div "Social Posts Review the social posts that will be sent to promote this content.…" at bounding box center [435, 227] width 439 height 359
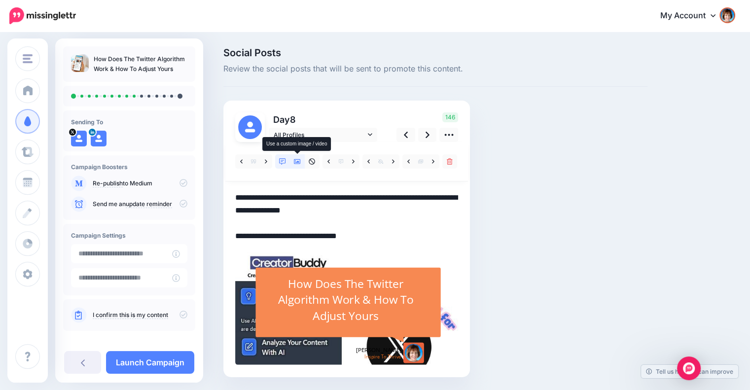
click at [299, 162] on icon at bounding box center [297, 161] width 7 height 5
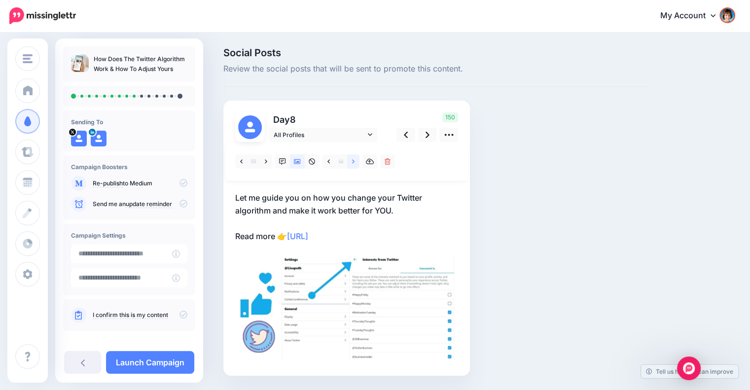
click at [353, 163] on icon at bounding box center [353, 161] width 2 height 7
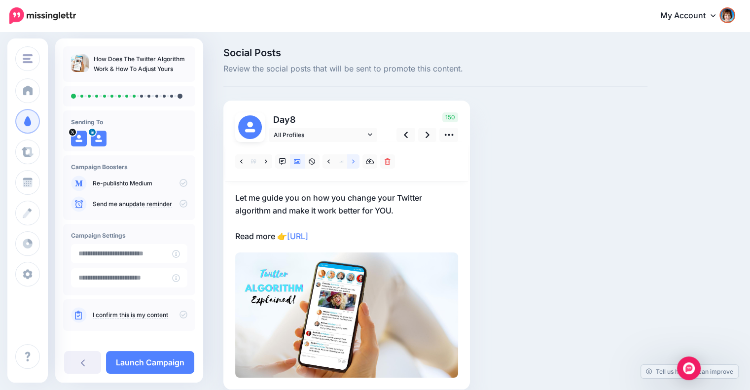
click at [353, 163] on icon at bounding box center [353, 161] width 2 height 7
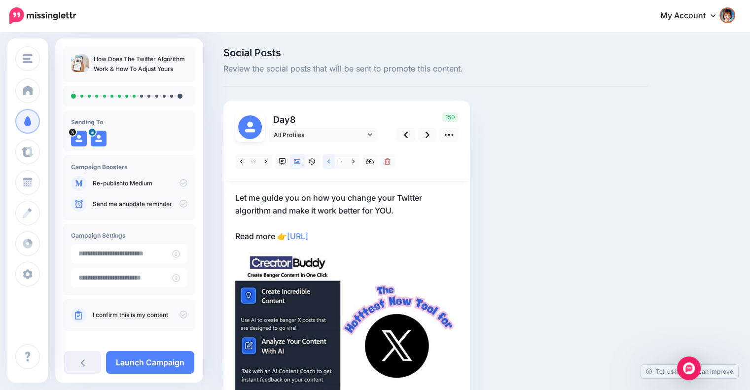
click at [329, 161] on icon at bounding box center [328, 161] width 2 height 7
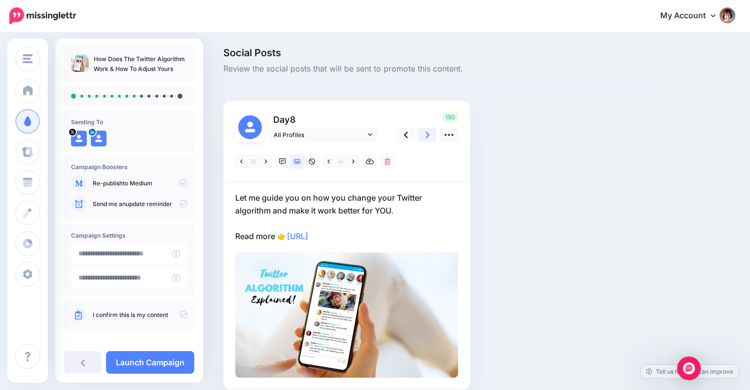
click at [427, 139] on icon at bounding box center [427, 135] width 4 height 10
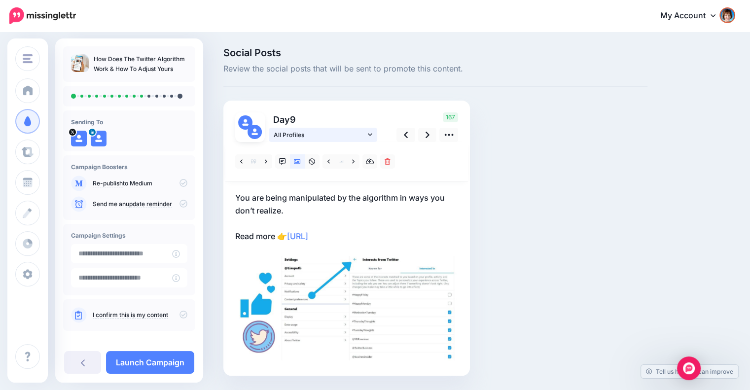
click at [372, 132] on link "All Profiles" at bounding box center [323, 135] width 108 height 14
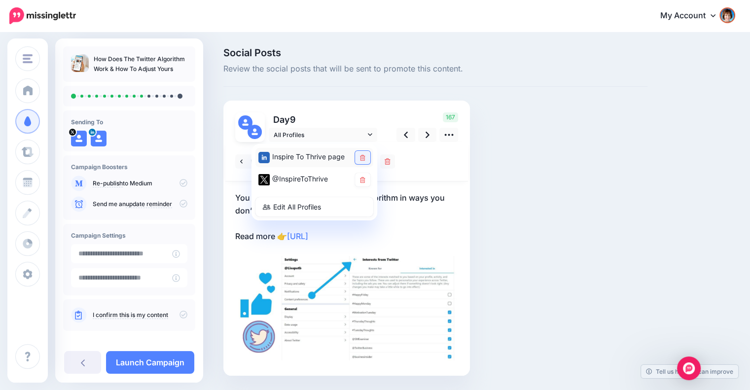
click at [367, 155] on link at bounding box center [362, 157] width 15 height 13
click at [491, 197] on div "Social Posts Review the social posts that will be sent to promote this content.…" at bounding box center [435, 226] width 439 height 357
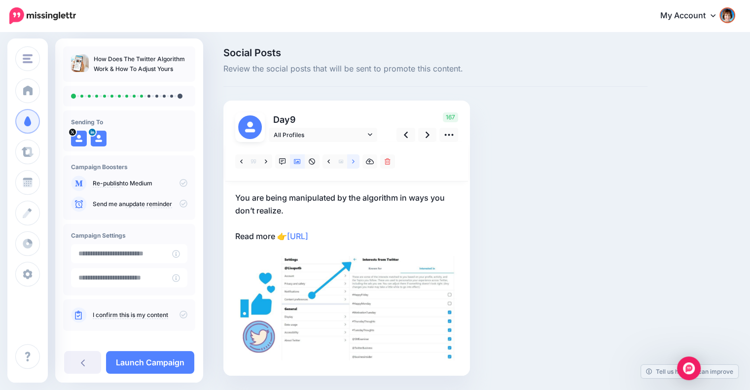
click at [352, 162] on icon at bounding box center [353, 161] width 2 height 7
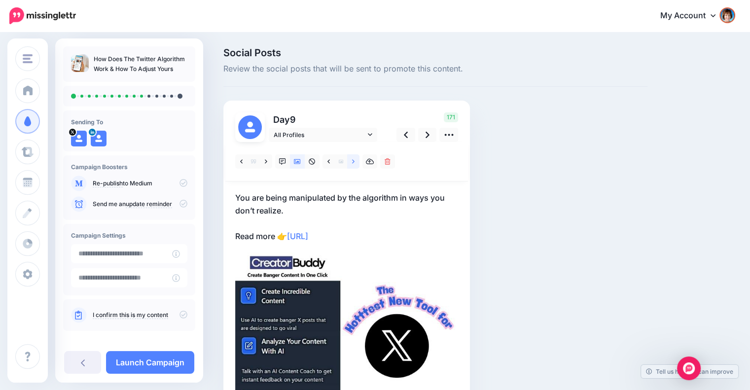
click at [352, 162] on icon at bounding box center [353, 161] width 2 height 7
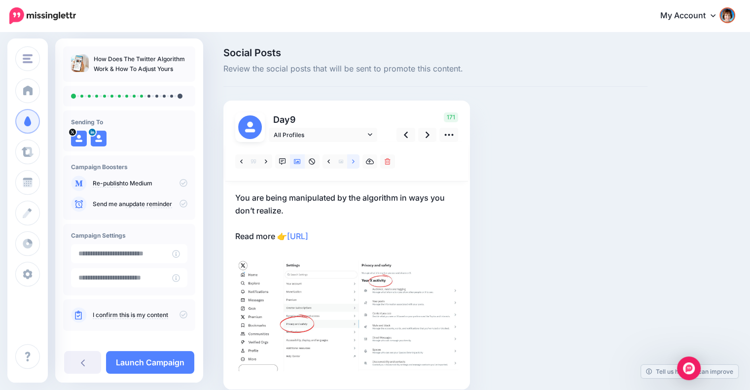
click at [352, 162] on icon at bounding box center [353, 161] width 2 height 7
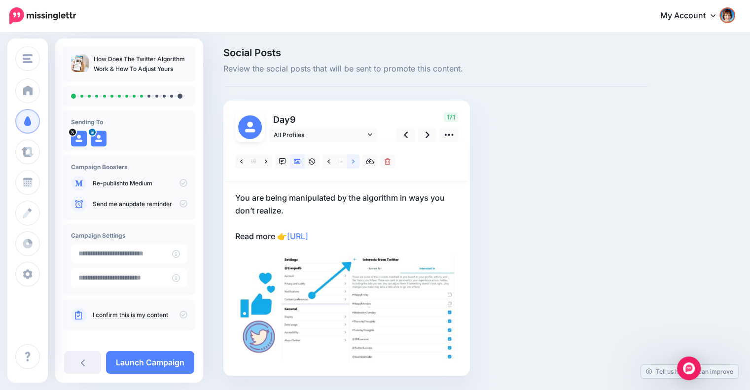
click at [352, 162] on icon at bounding box center [353, 161] width 2 height 7
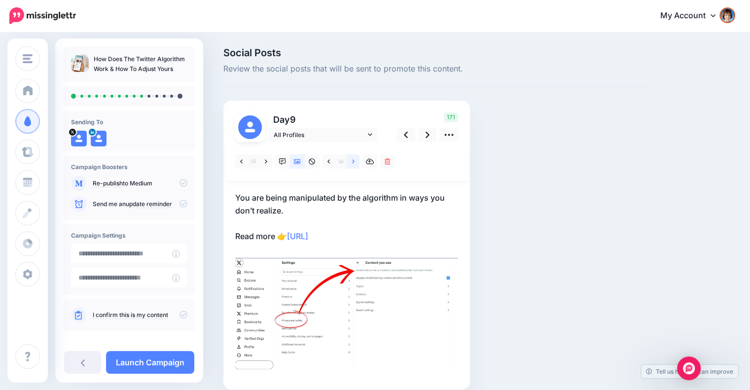
click at [352, 162] on icon at bounding box center [353, 161] width 2 height 7
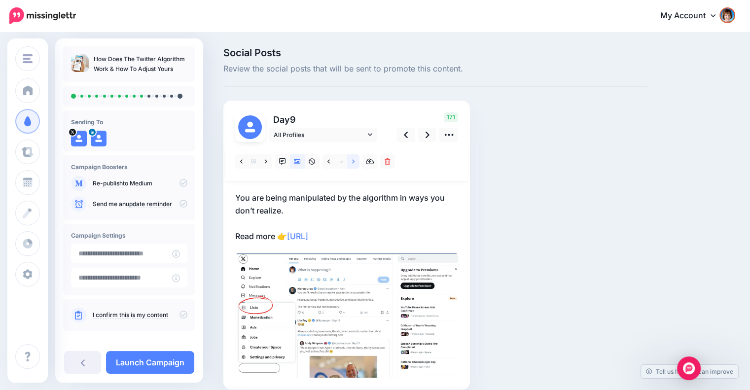
click at [352, 162] on icon at bounding box center [353, 161] width 2 height 7
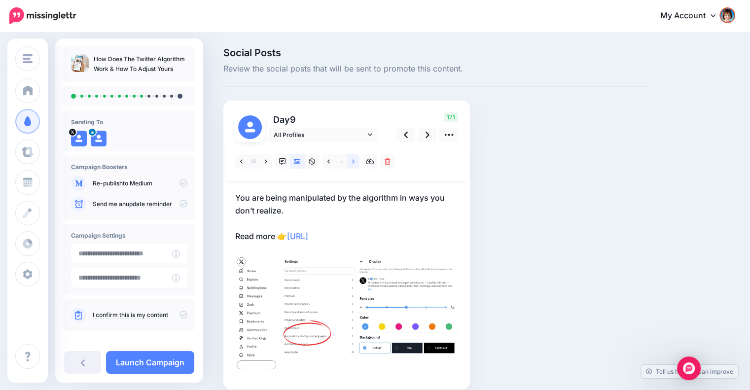
click at [351, 160] on link at bounding box center [353, 161] width 12 height 14
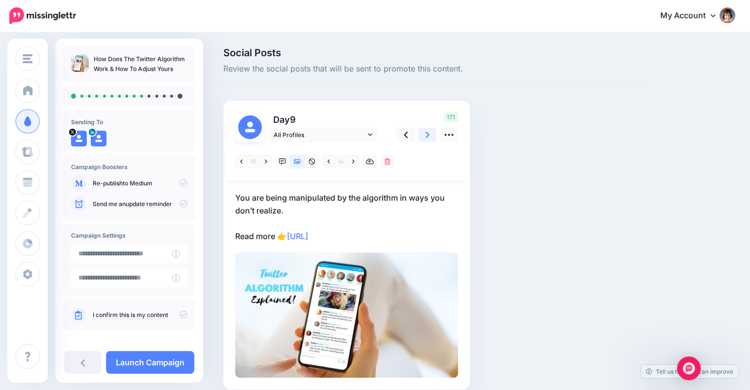
click at [426, 135] on icon at bounding box center [427, 135] width 4 height 10
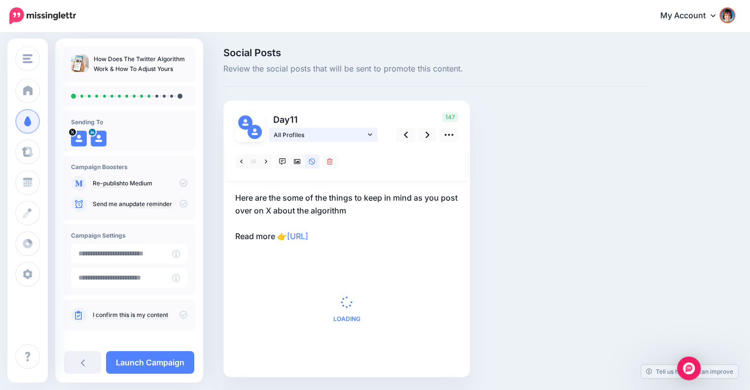
click at [363, 133] on span "All Profiles" at bounding box center [320, 135] width 92 height 10
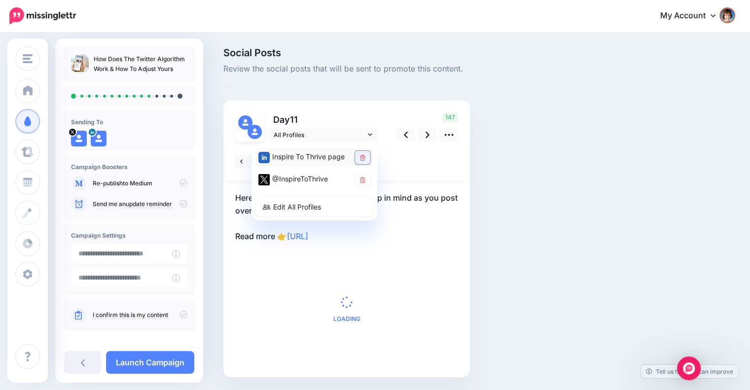
click at [360, 154] on link at bounding box center [362, 157] width 15 height 13
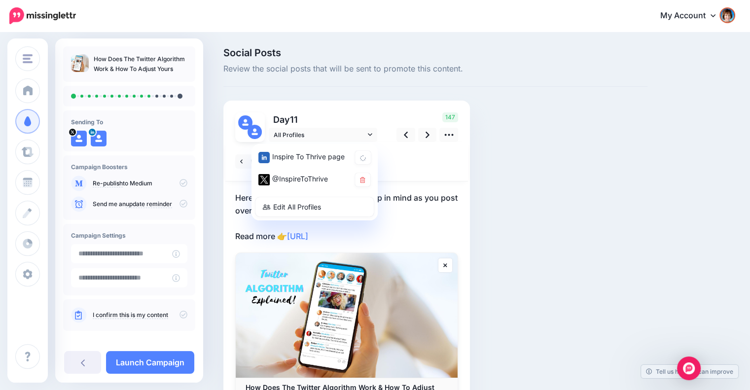
click at [503, 197] on div "Social Posts Review the social posts that will be sent to promote this content.…" at bounding box center [435, 252] width 439 height 409
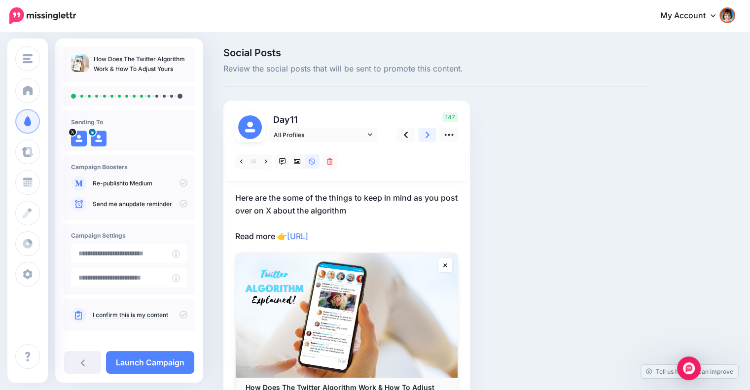
click at [424, 139] on link at bounding box center [427, 135] width 19 height 14
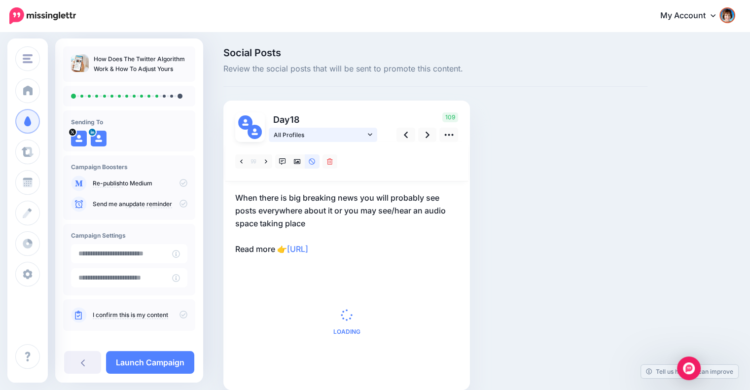
click at [365, 135] on link "All Profiles" at bounding box center [323, 135] width 108 height 14
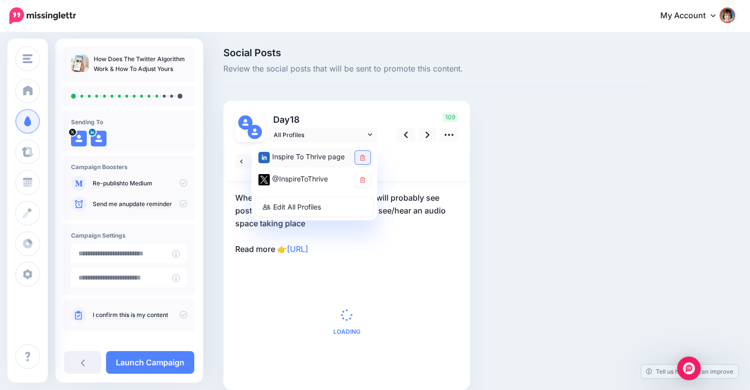
click at [360, 159] on icon at bounding box center [362, 158] width 5 height 6
click at [522, 199] on div "Social Posts Review the social posts that will be sent to promote this content.…" at bounding box center [435, 234] width 439 height 372
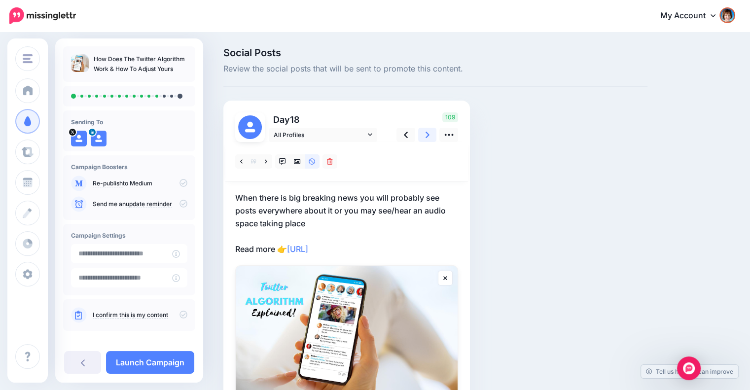
click at [426, 137] on icon at bounding box center [427, 135] width 4 height 6
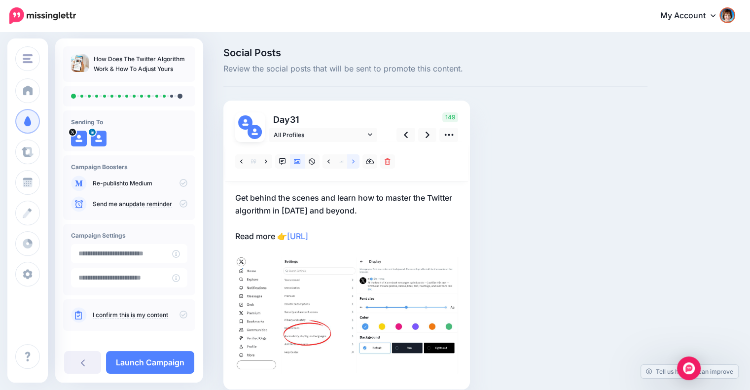
click at [354, 161] on icon at bounding box center [353, 161] width 2 height 4
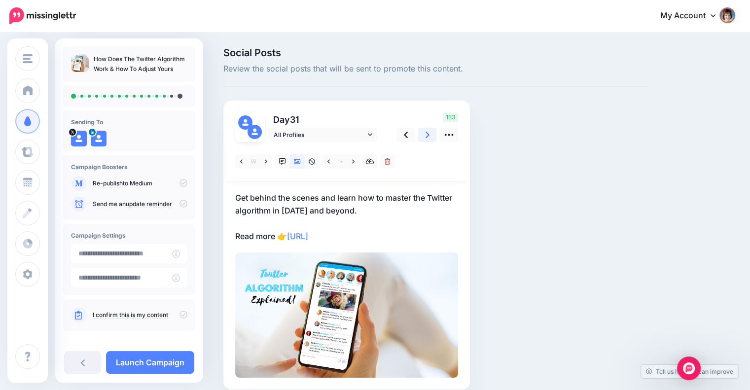
click at [426, 135] on icon at bounding box center [427, 135] width 4 height 10
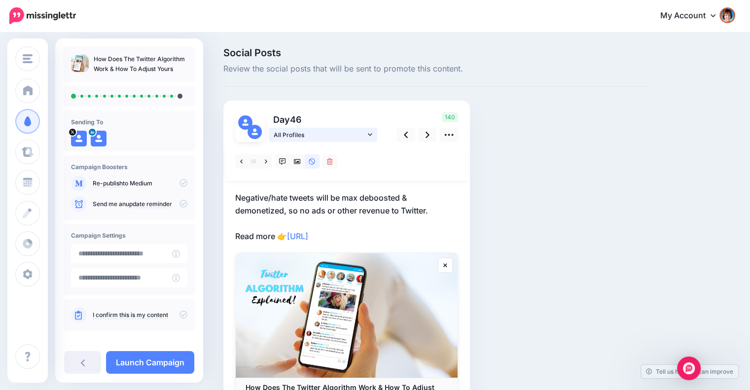
click at [368, 133] on icon at bounding box center [370, 134] width 4 height 7
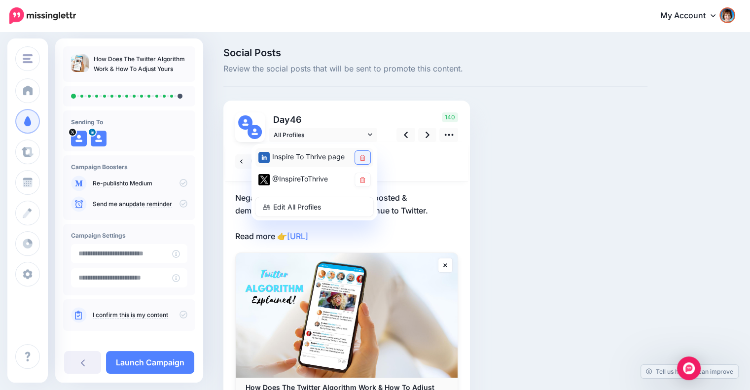
click at [361, 154] on link at bounding box center [362, 157] width 15 height 13
click at [377, 227] on p "Negative/hate tweets will be max deboosted & demonetized, so no ads or other re…" at bounding box center [346, 216] width 223 height 51
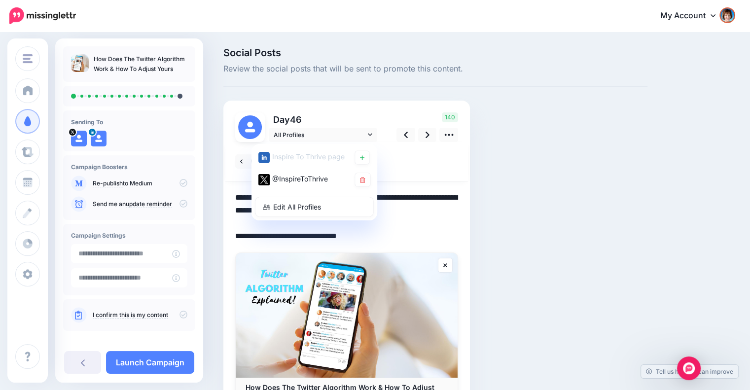
click at [409, 230] on textarea "**********" at bounding box center [346, 216] width 223 height 51
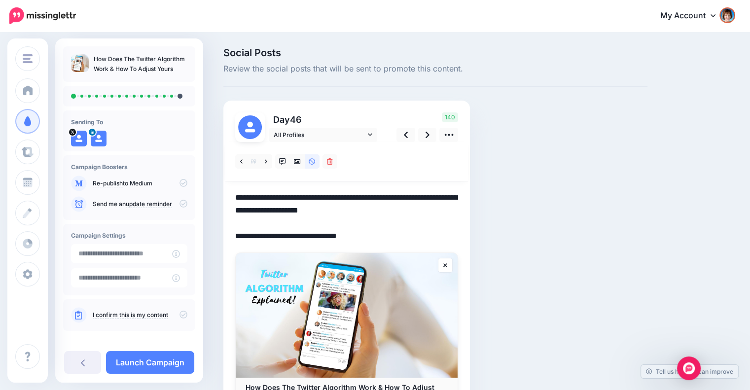
click at [385, 194] on textarea "**********" at bounding box center [346, 216] width 223 height 51
click at [371, 196] on textarea "**********" at bounding box center [346, 216] width 223 height 51
click at [433, 206] on textarea "**********" at bounding box center [346, 216] width 223 height 51
click at [416, 220] on textarea "**********" at bounding box center [346, 216] width 223 height 51
drag, startPoint x: 284, startPoint y: 210, endPoint x: 437, endPoint y: 210, distance: 152.8
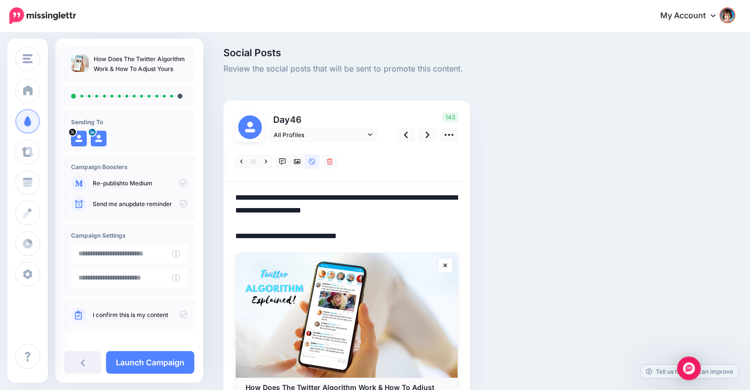
click at [437, 210] on textarea "**********" at bounding box center [346, 216] width 223 height 51
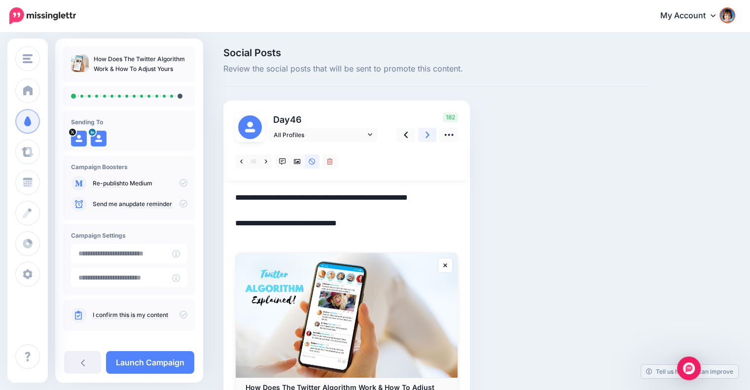
type textarea "**********"
click at [420, 137] on link at bounding box center [427, 135] width 19 height 14
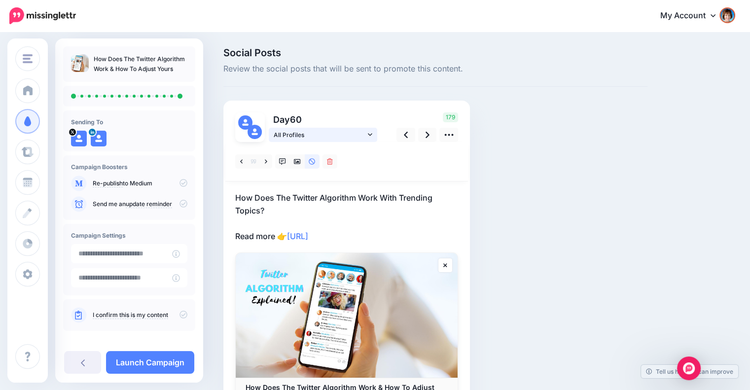
click at [373, 137] on link "All Profiles" at bounding box center [323, 135] width 108 height 14
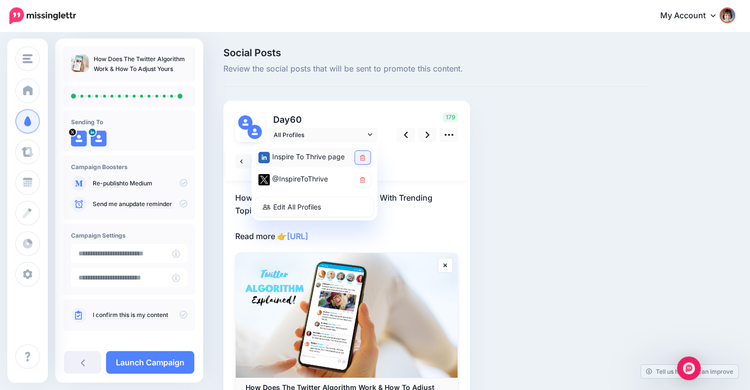
click at [363, 154] on link at bounding box center [362, 157] width 15 height 13
click at [427, 137] on icon at bounding box center [427, 135] width 4 height 10
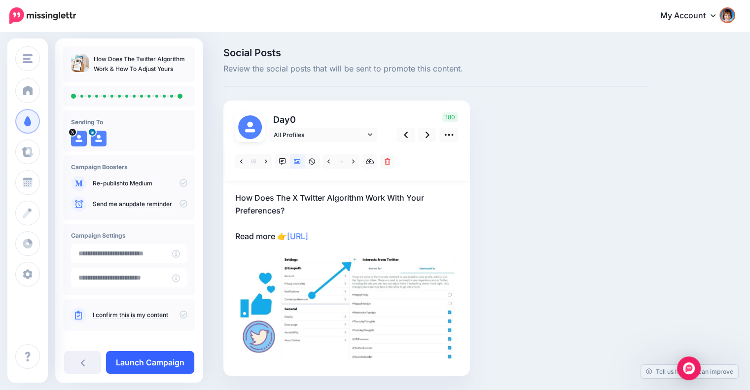
click at [147, 362] on link "Launch Campaign" at bounding box center [150, 362] width 88 height 23
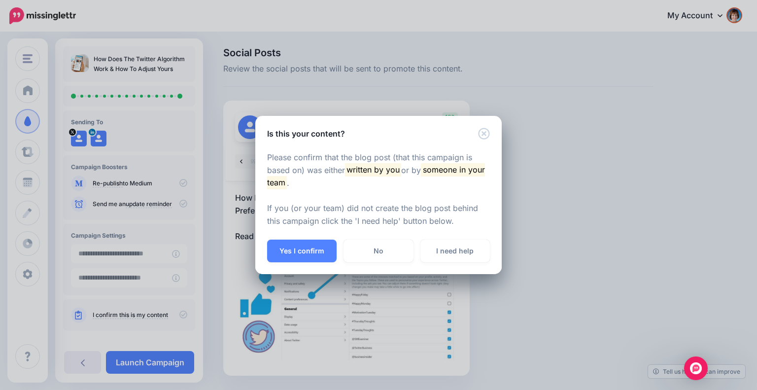
click at [303, 236] on div "Please confirm that the blog post (that this campaign is based on) was either w…" at bounding box center [378, 189] width 246 height 101
click at [299, 246] on button "Yes I confirm" at bounding box center [301, 251] width 69 height 23
